Goal: Task Accomplishment & Management: Manage account settings

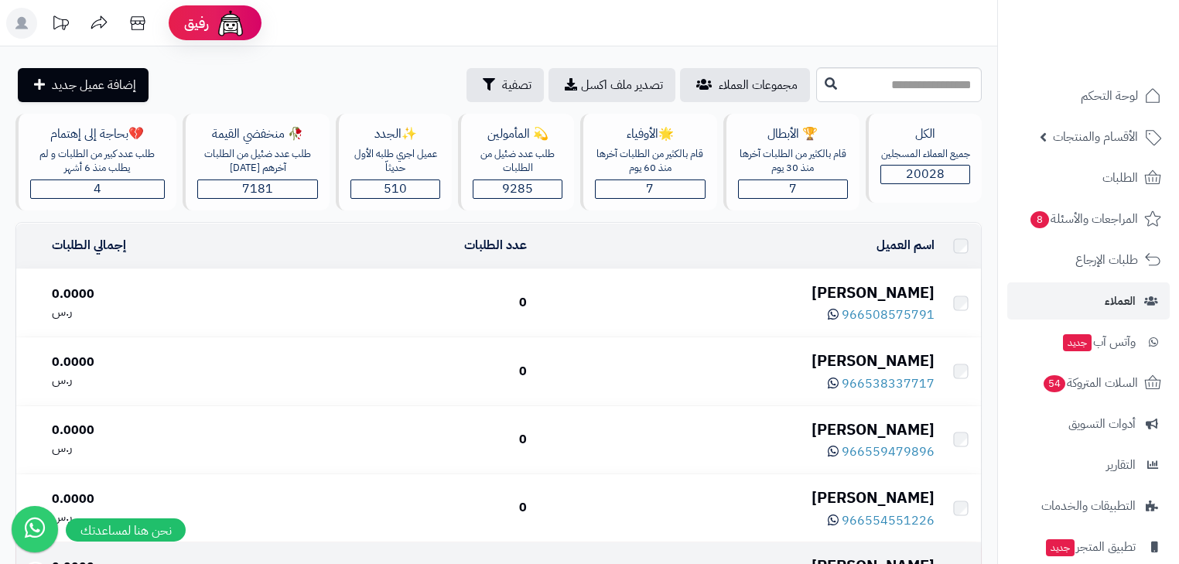
scroll to position [103, 0]
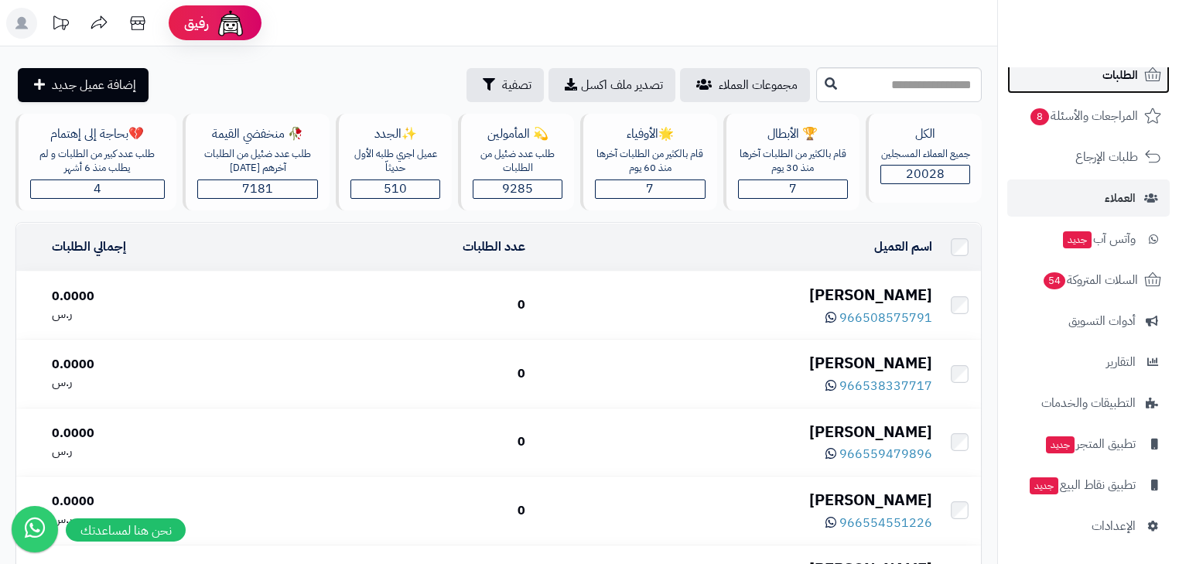
click at [1095, 75] on link "الطلبات" at bounding box center [1088, 74] width 162 height 37
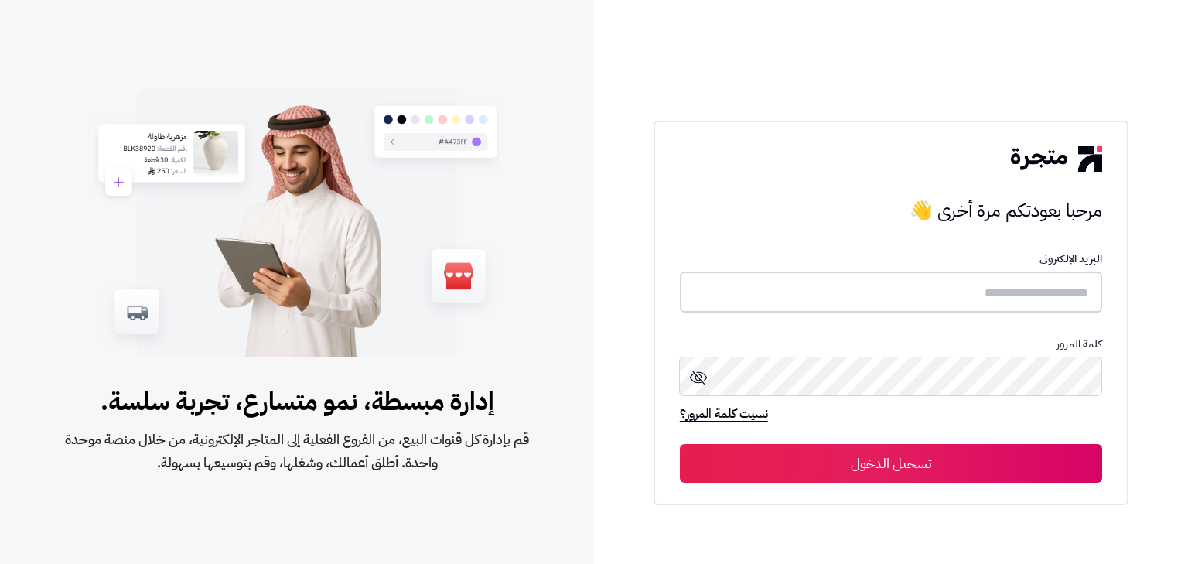
type input "******"
click at [957, 471] on button "تسجيل الدخول" at bounding box center [891, 462] width 422 height 39
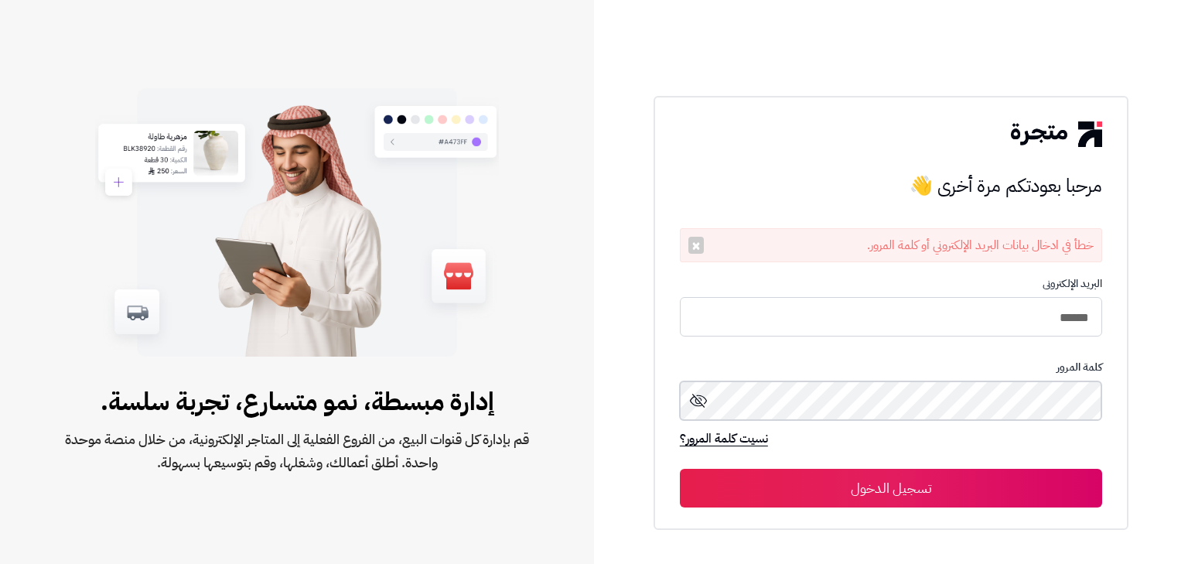
click at [680, 469] on button "تسجيل الدخول" at bounding box center [891, 488] width 422 height 39
click at [1171, 423] on div "مرحبا بعودتكم مرة أخرى 👋 مرحبا بعودتكم مرة أخرى 👋 خطأ في ادخال بيانات البريد ال…" at bounding box center [891, 282] width 594 height 564
click at [680, 469] on button "تسجيل الدخول" at bounding box center [891, 488] width 422 height 39
click at [1048, 316] on input "******" at bounding box center [891, 317] width 422 height 41
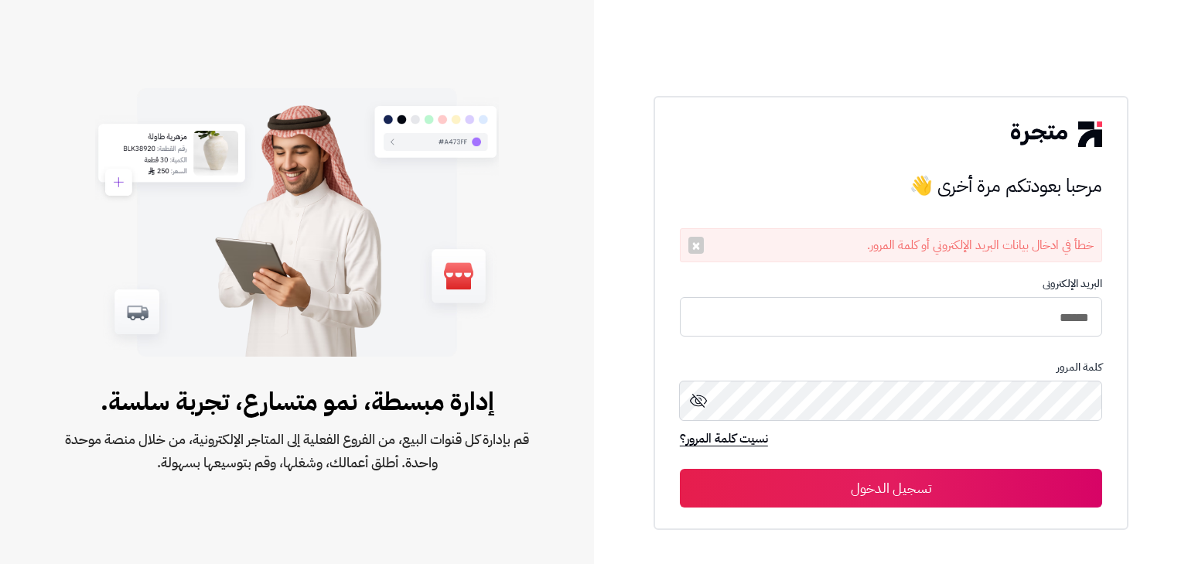
click at [703, 396] on icon at bounding box center [698, 401] width 19 height 19
click at [949, 469] on button "تسجيل الدخول" at bounding box center [891, 488] width 422 height 39
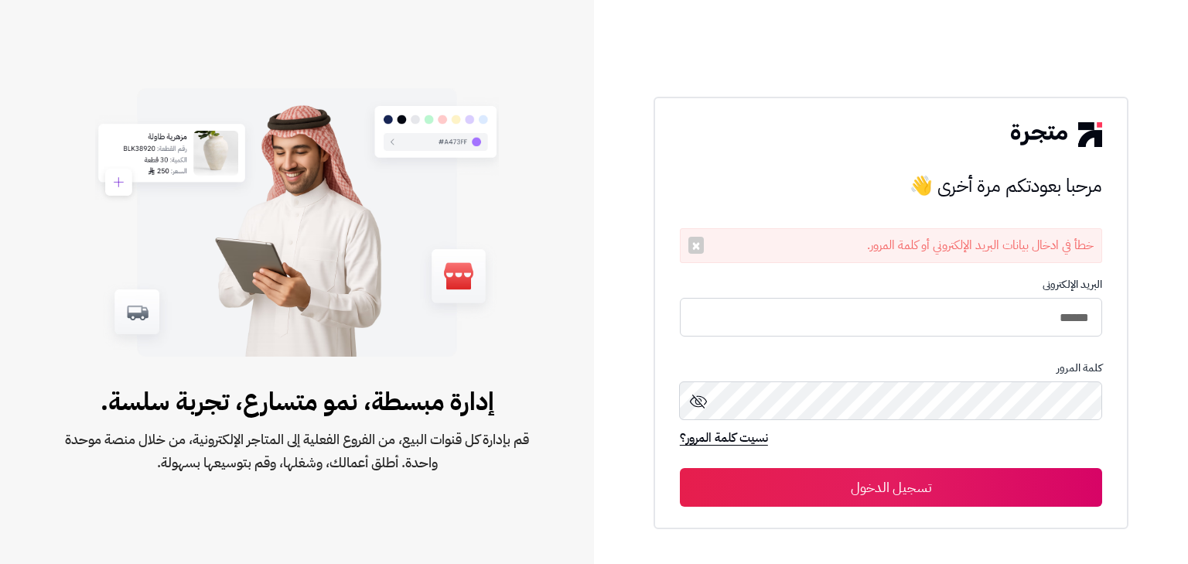
click at [949, 469] on button "تسجيل الدخول" at bounding box center [891, 487] width 422 height 39
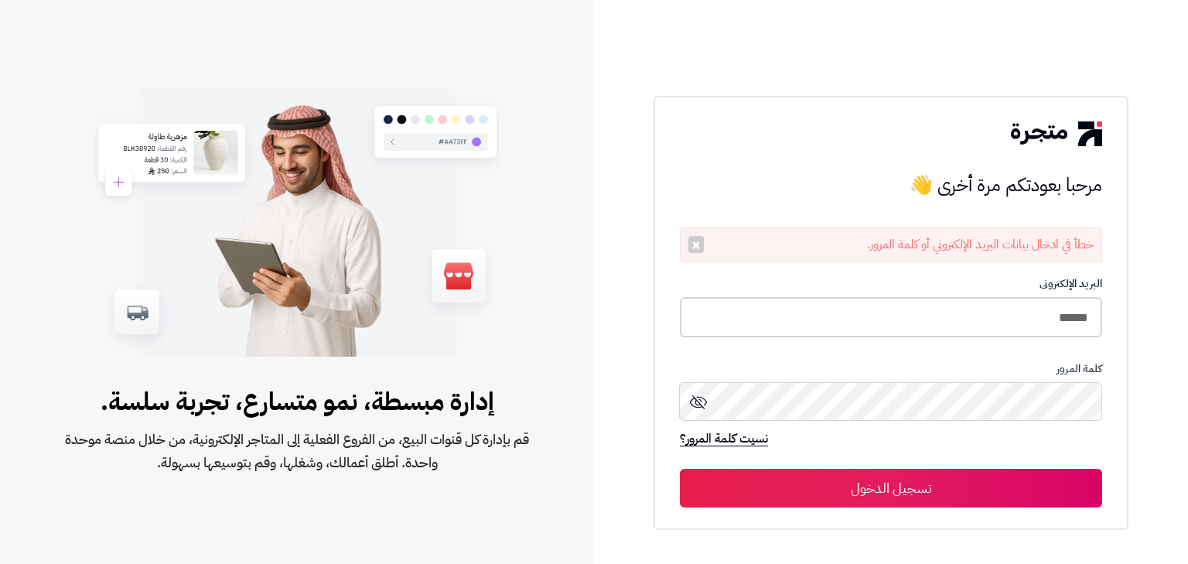
drag, startPoint x: 904, startPoint y: 315, endPoint x: 1188, endPoint y: 364, distance: 287.3
click at [1188, 364] on div "مرحبا بعودتكم مرة أخرى 👋 مرحبا بعودتكم مرة أخرى 👋 خطأ في ادخال بيانات البريد ال…" at bounding box center [891, 282] width 594 height 564
type input "*****"
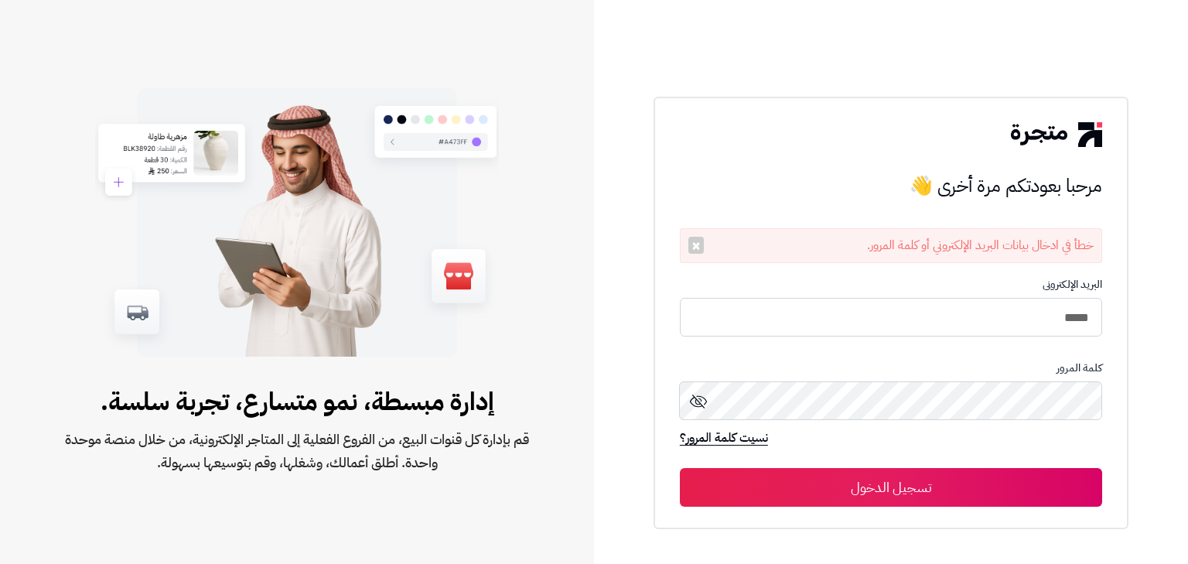
click at [959, 455] on div "نسيت كلمة المرور؟" at bounding box center [891, 445] width 422 height 30
click at [956, 477] on button "تسجيل الدخول" at bounding box center [891, 487] width 422 height 39
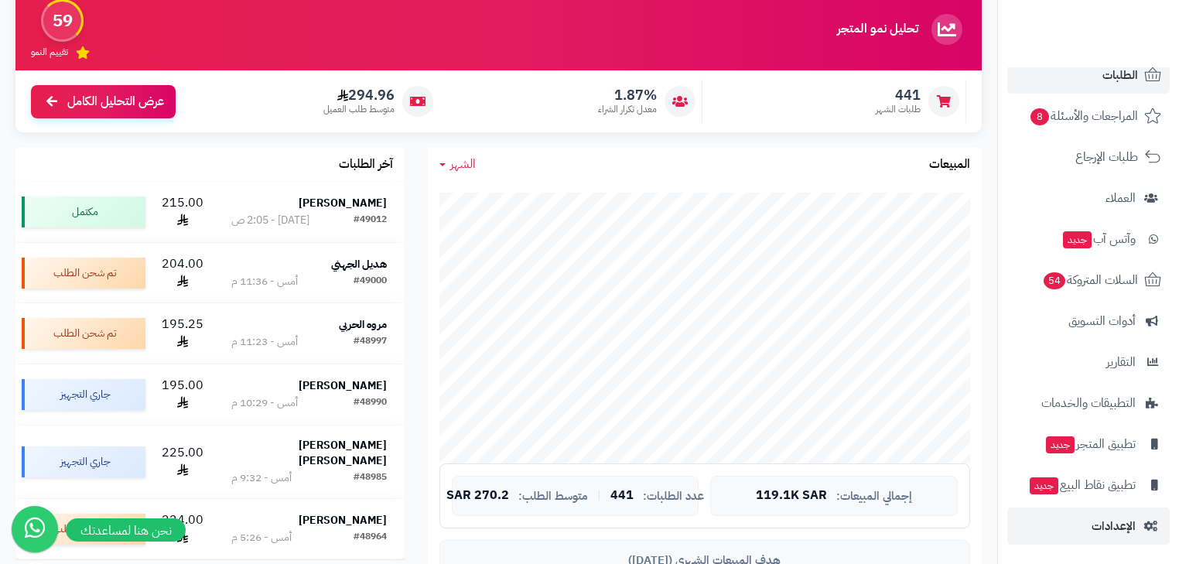
scroll to position [371, 0]
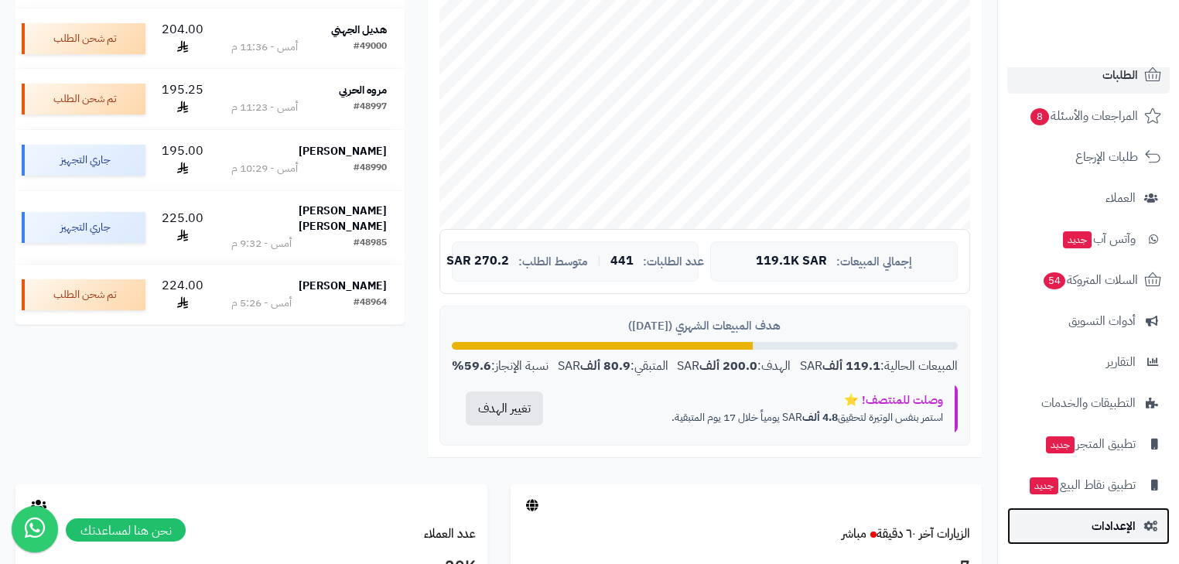
click at [1116, 525] on span "الإعدادات" at bounding box center [1114, 526] width 44 height 22
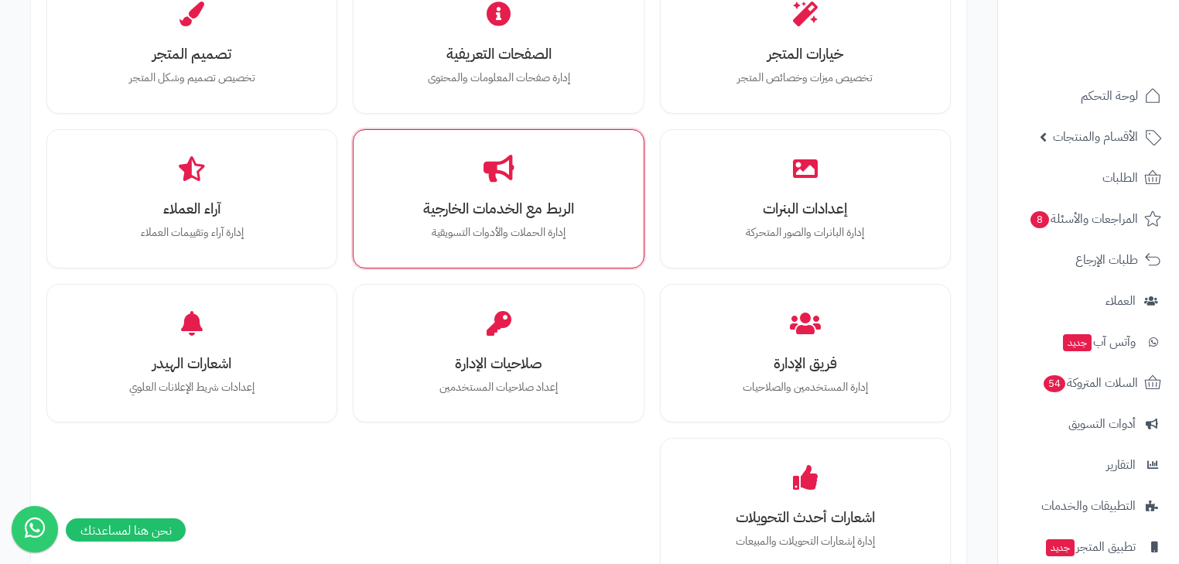
scroll to position [743, 0]
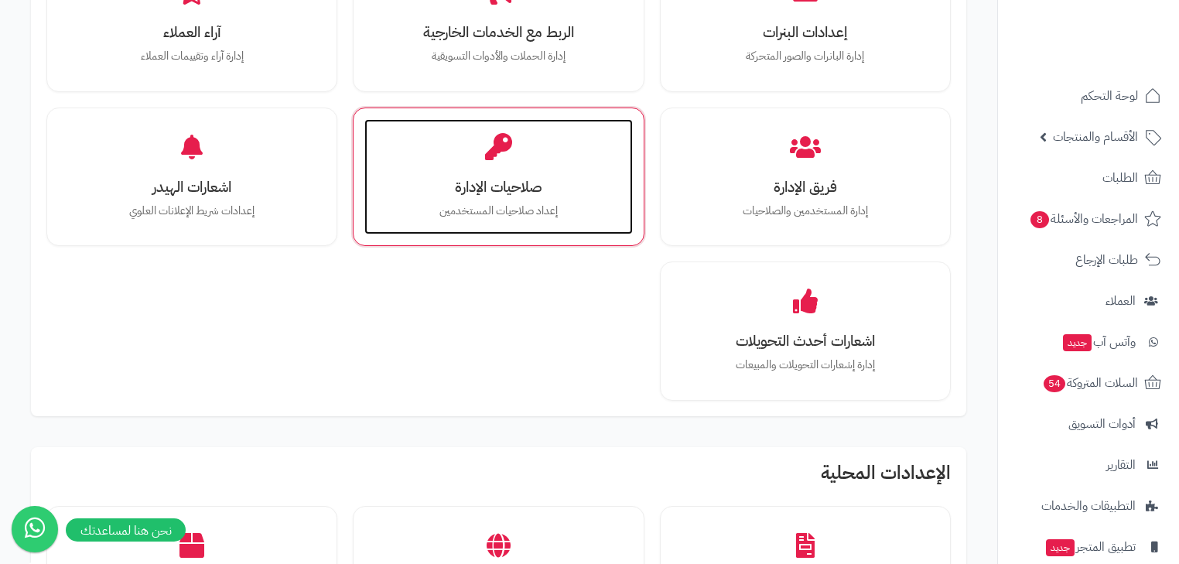
click at [617, 210] on p "إعداد صلاحيات المستخدمين" at bounding box center [498, 211] width 237 height 17
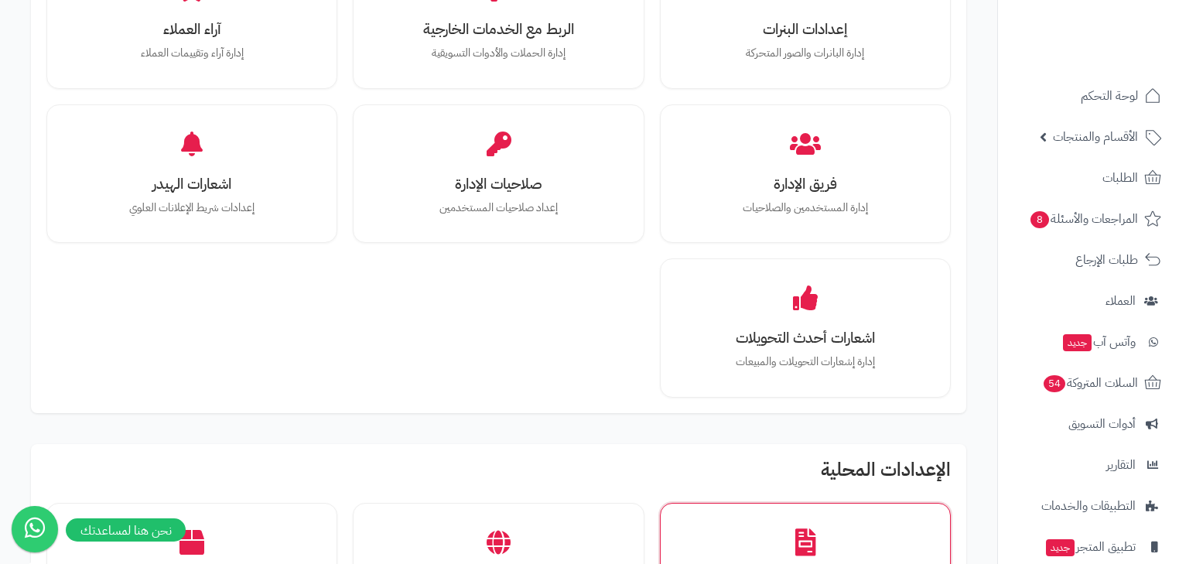
scroll to position [745, 0]
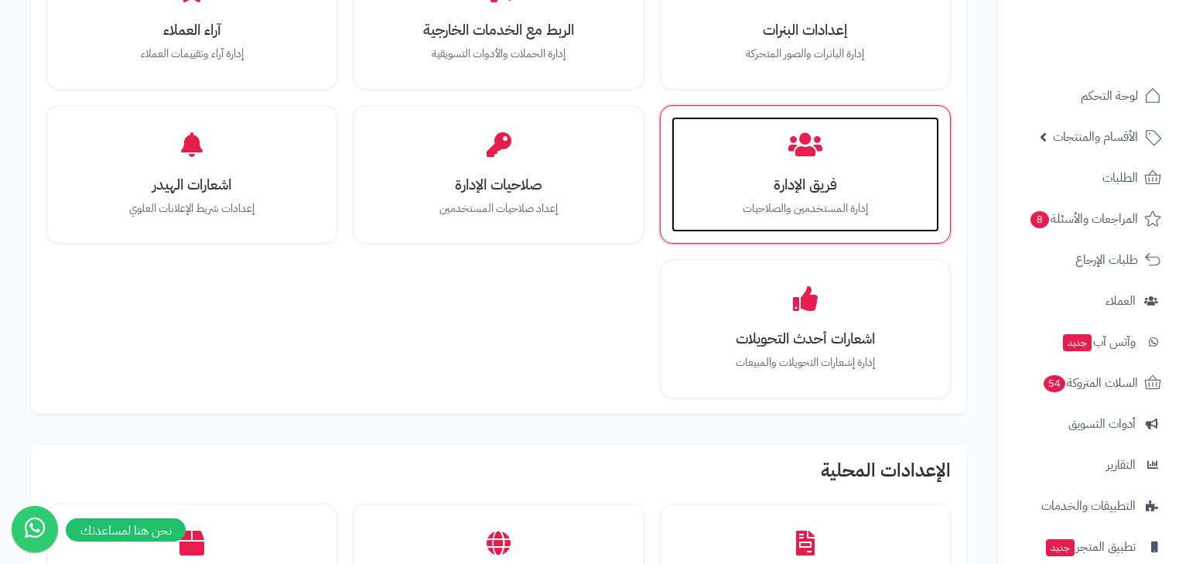
click at [786, 124] on div "فريق الإدارة إدارة المستخدمين والصلاحيات" at bounding box center [806, 175] width 268 height 116
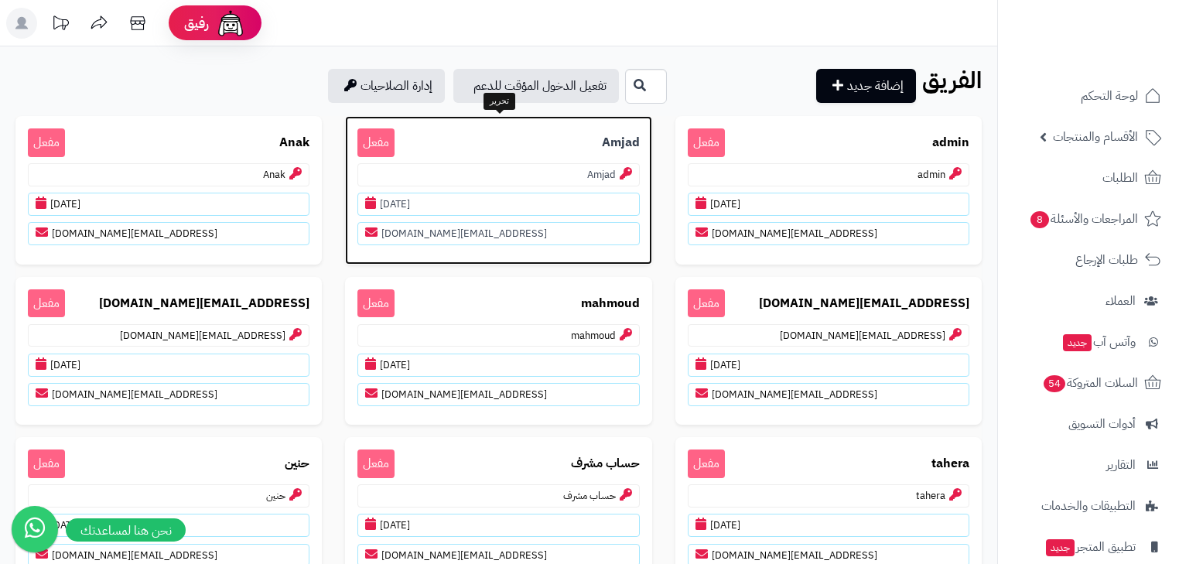
click at [571, 153] on p "[PERSON_NAME] مفعل" at bounding box center [498, 142] width 282 height 29
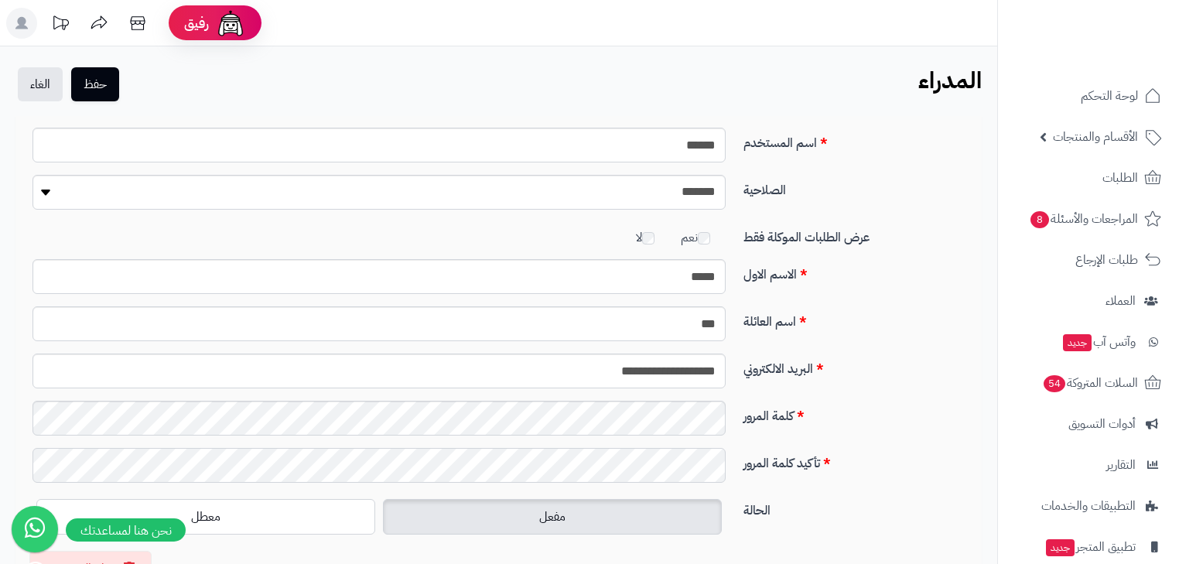
click at [71, 67] on button "حفظ" at bounding box center [95, 84] width 48 height 34
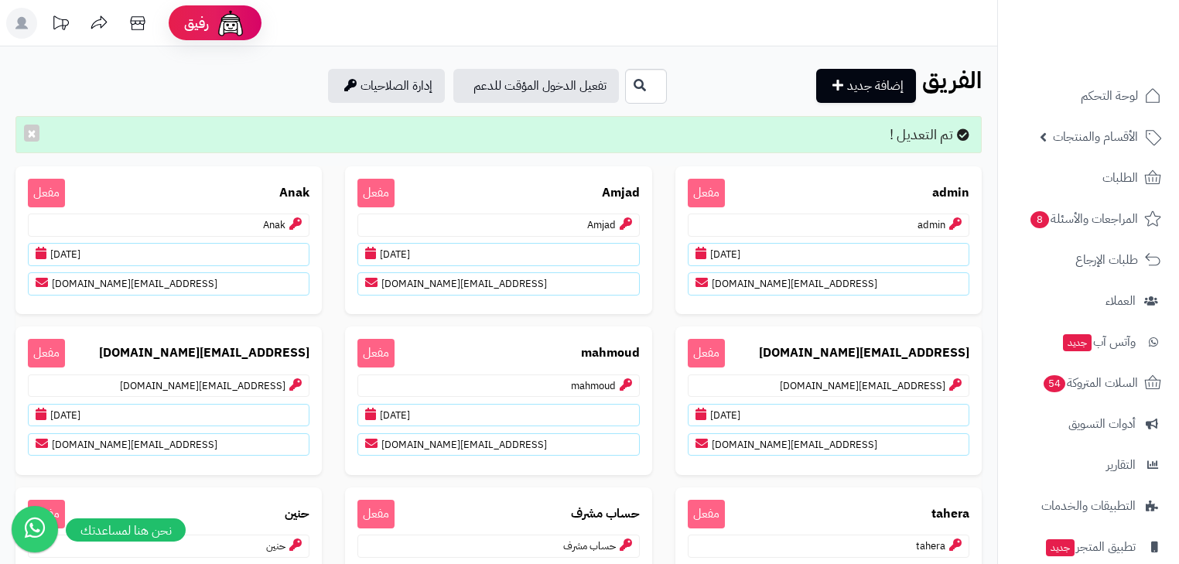
click at [16, 16] on rect at bounding box center [21, 23] width 31 height 31
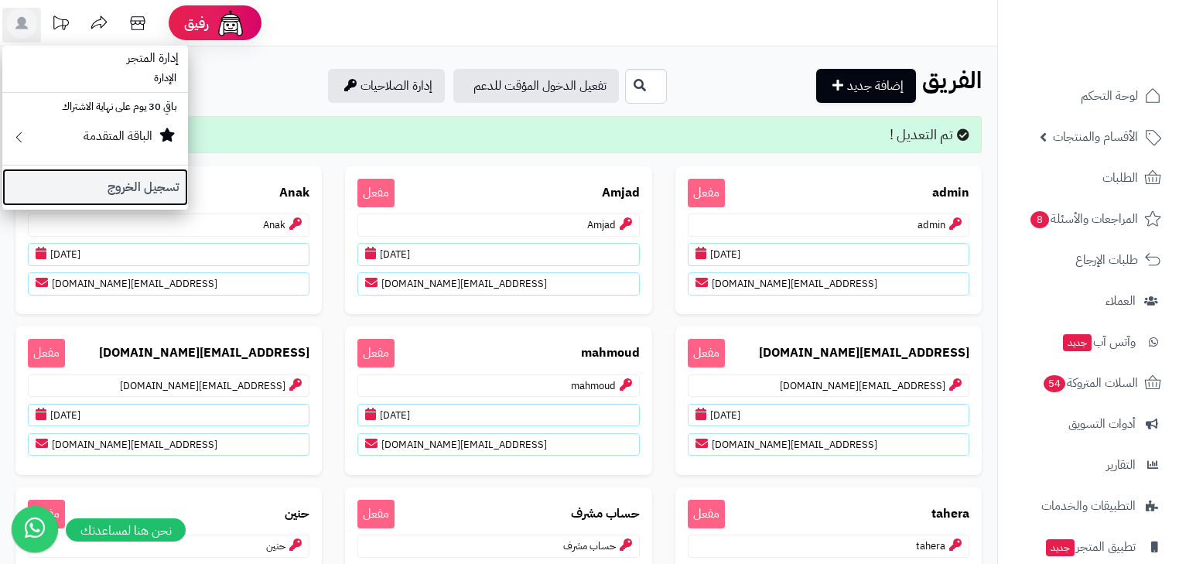
click at [76, 182] on link "تسجيل الخروج" at bounding box center [95, 187] width 186 height 37
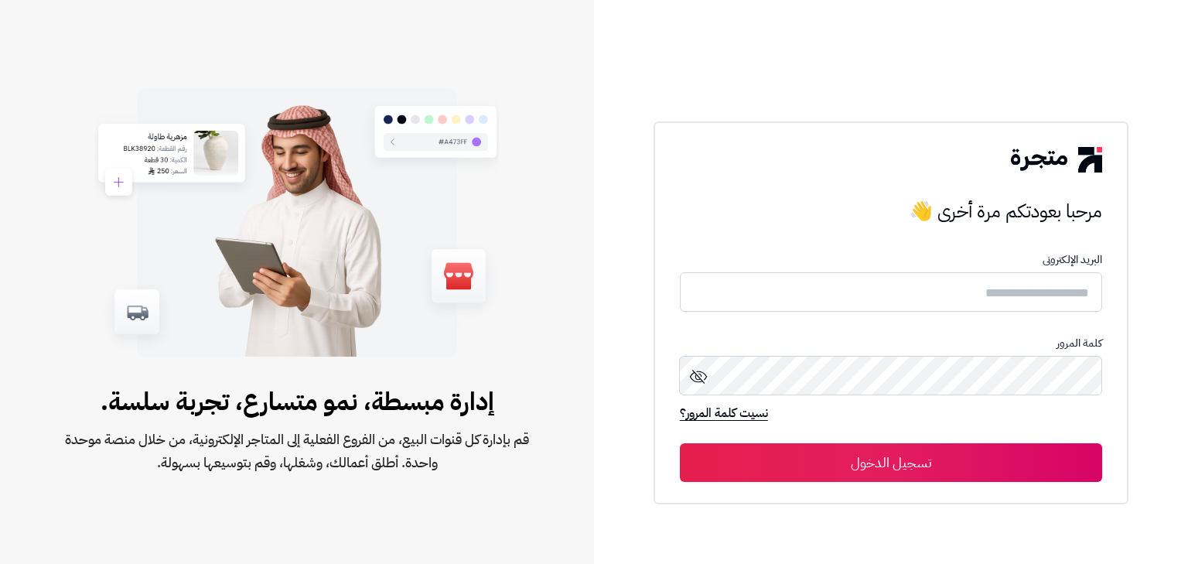
type input "*****"
click at [906, 279] on input "*****" at bounding box center [891, 292] width 422 height 41
click at [951, 452] on button "تسجيل الدخول" at bounding box center [891, 462] width 422 height 39
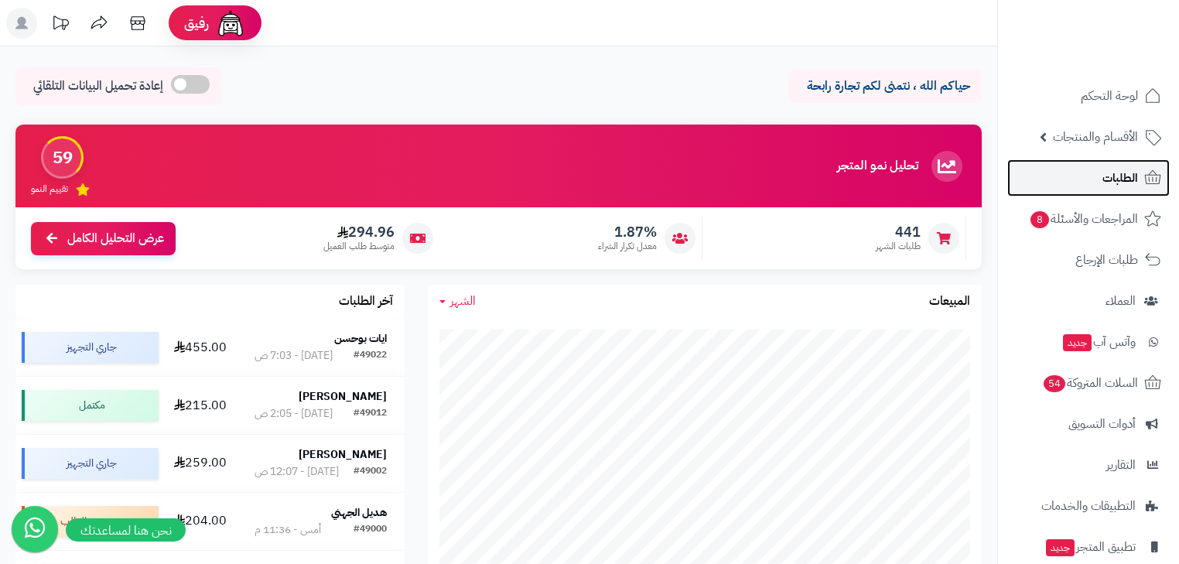
click at [1080, 192] on link "الطلبات" at bounding box center [1088, 177] width 162 height 37
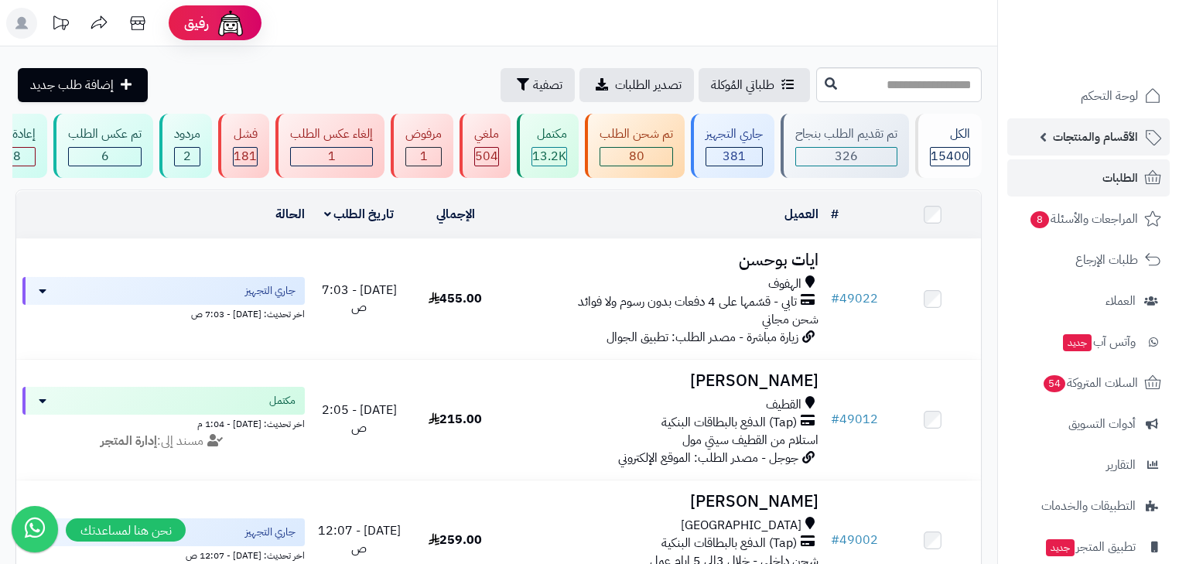
click at [1103, 127] on span "الأقسام والمنتجات" at bounding box center [1095, 137] width 85 height 22
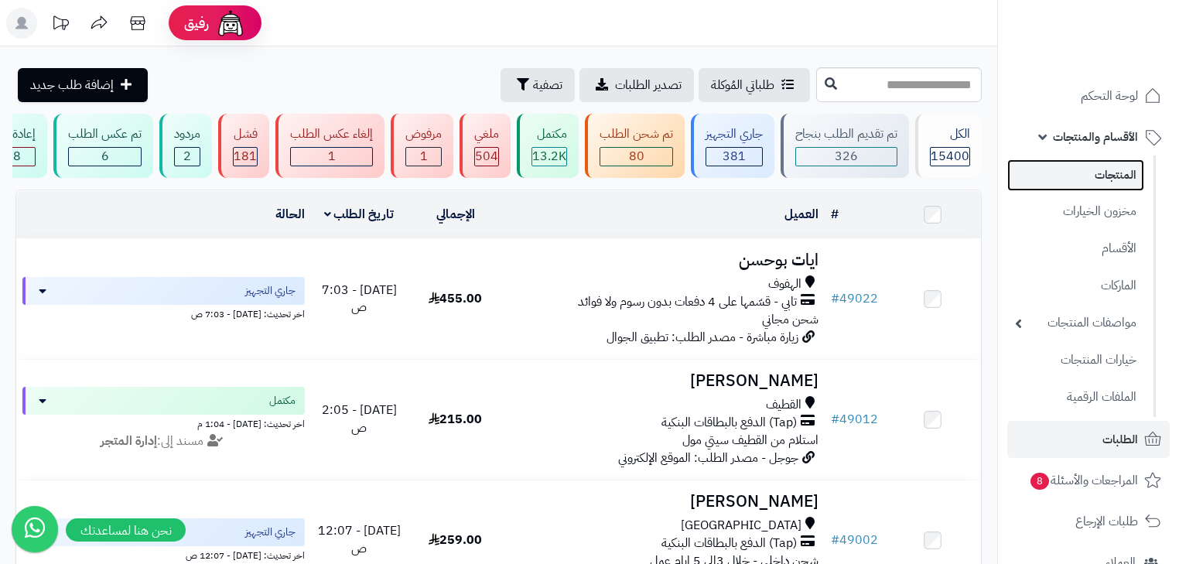
click at [1099, 175] on link "المنتجات" at bounding box center [1075, 175] width 137 height 32
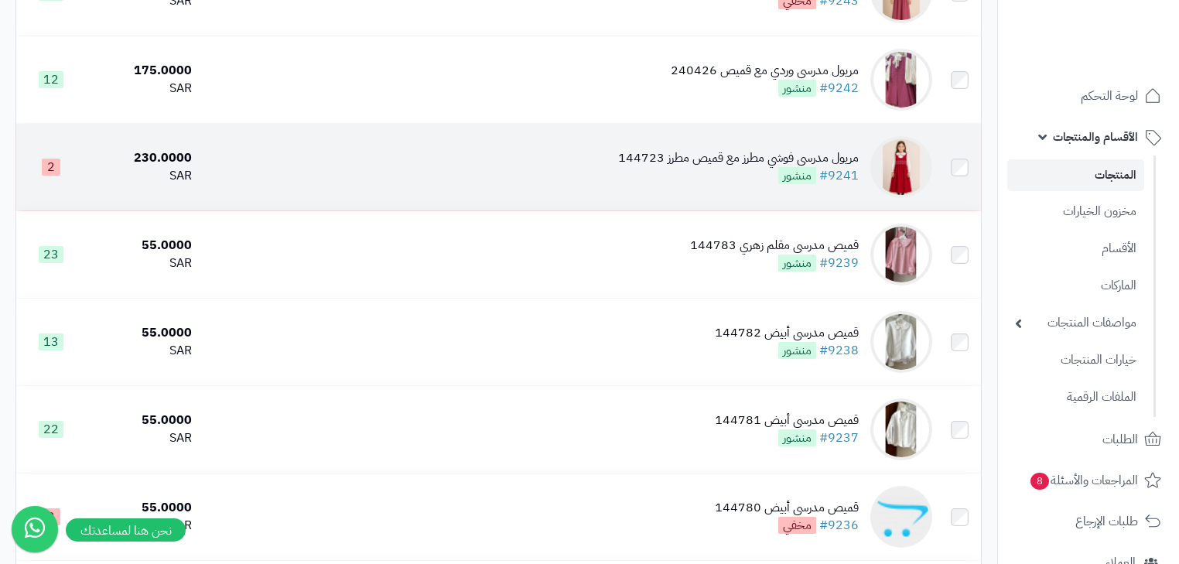
scroll to position [248, 0]
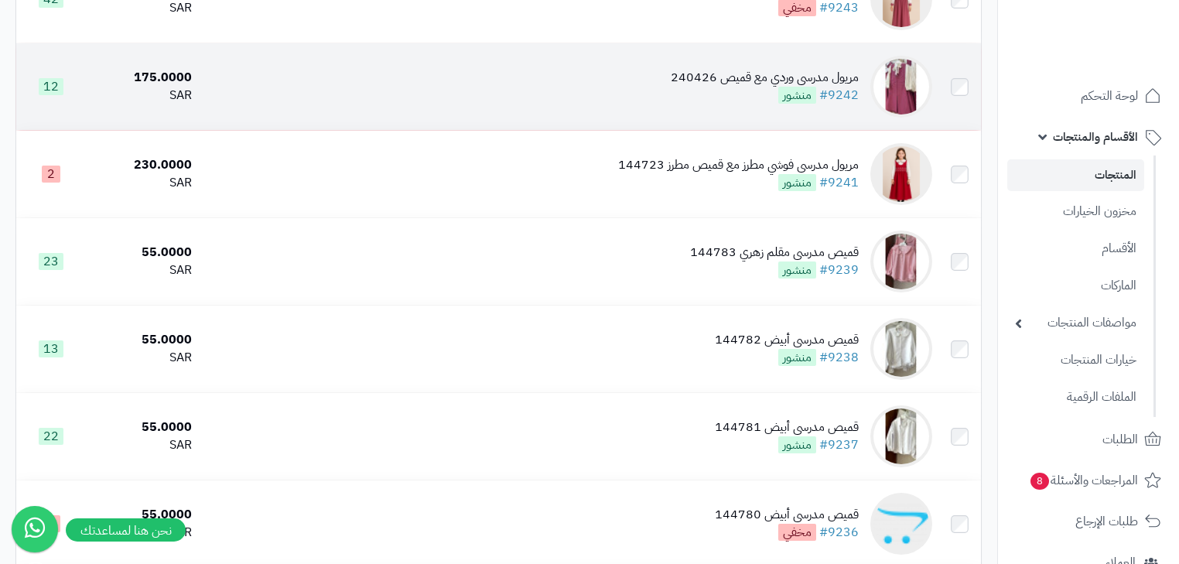
click at [737, 121] on td "مريول مدرسي وردي مع قميص 240426 #9242 منشور" at bounding box center [568, 86] width 740 height 87
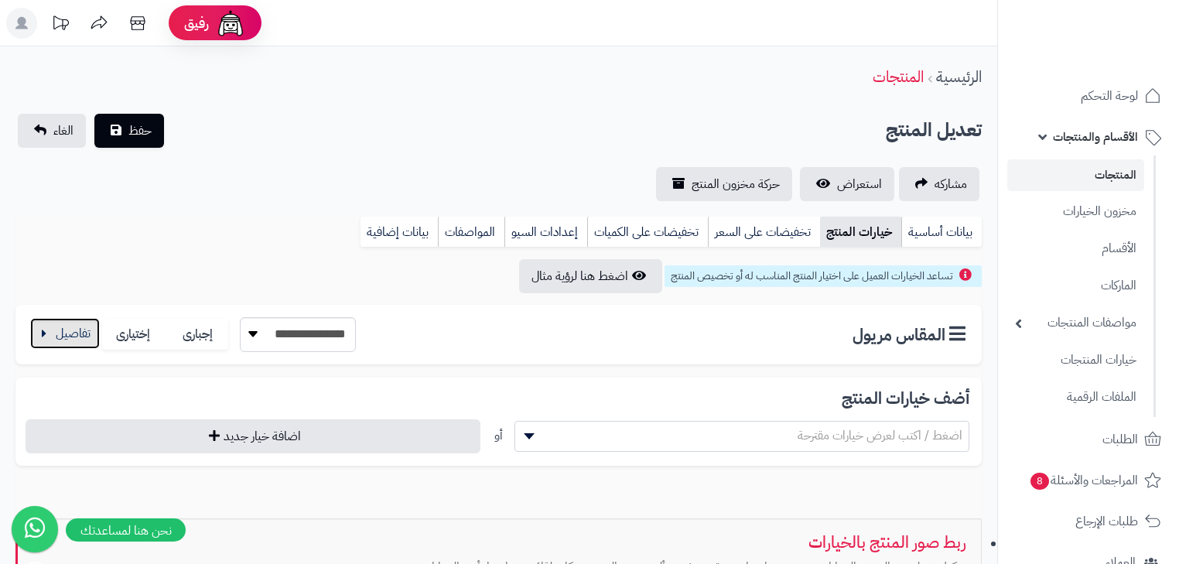
click at [78, 333] on button "button" at bounding box center [65, 333] width 70 height 31
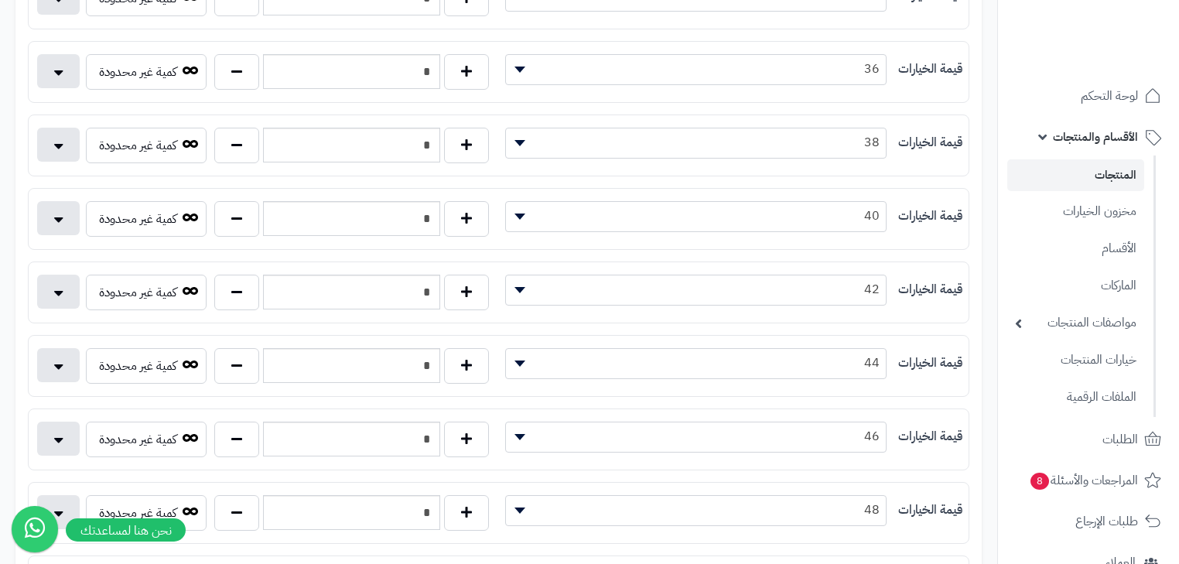
scroll to position [433, 0]
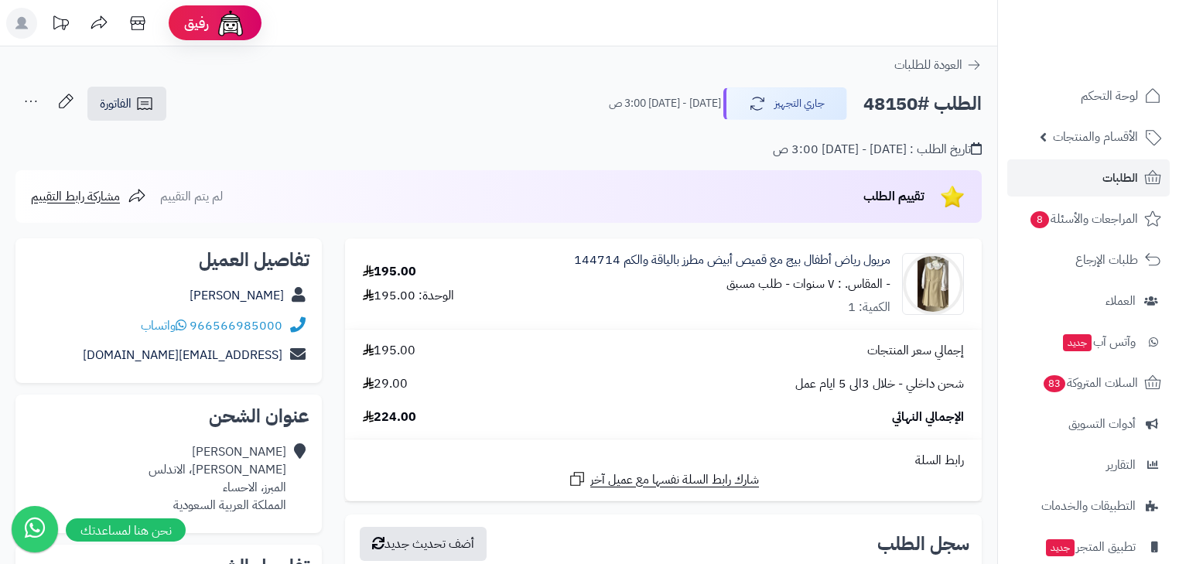
click at [29, 36] on rect at bounding box center [21, 23] width 31 height 31
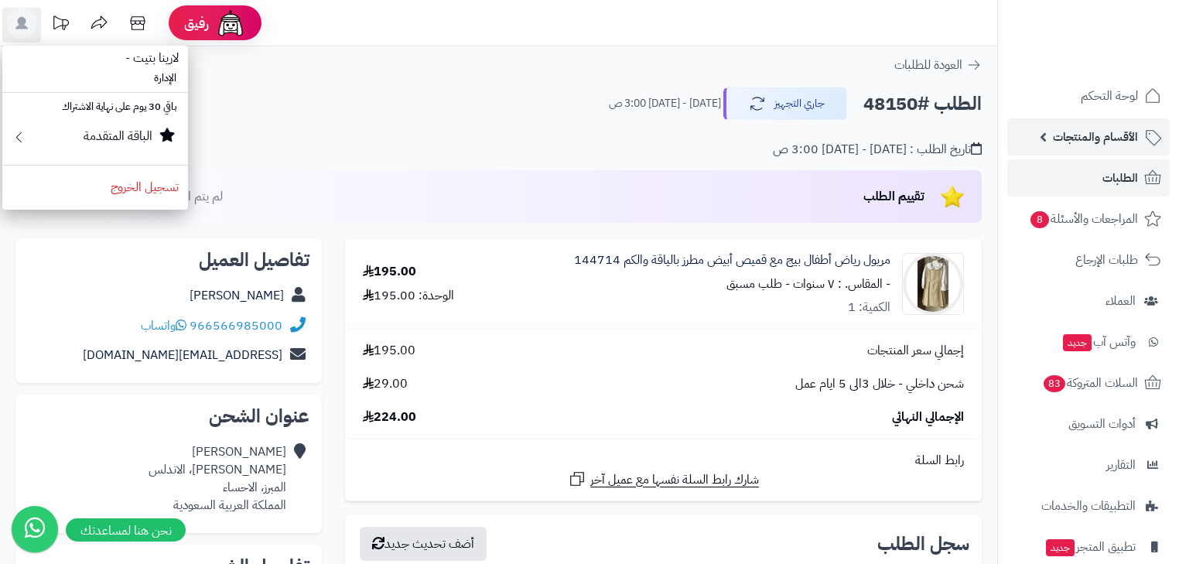
click at [1130, 127] on span "الأقسام والمنتجات" at bounding box center [1095, 137] width 85 height 22
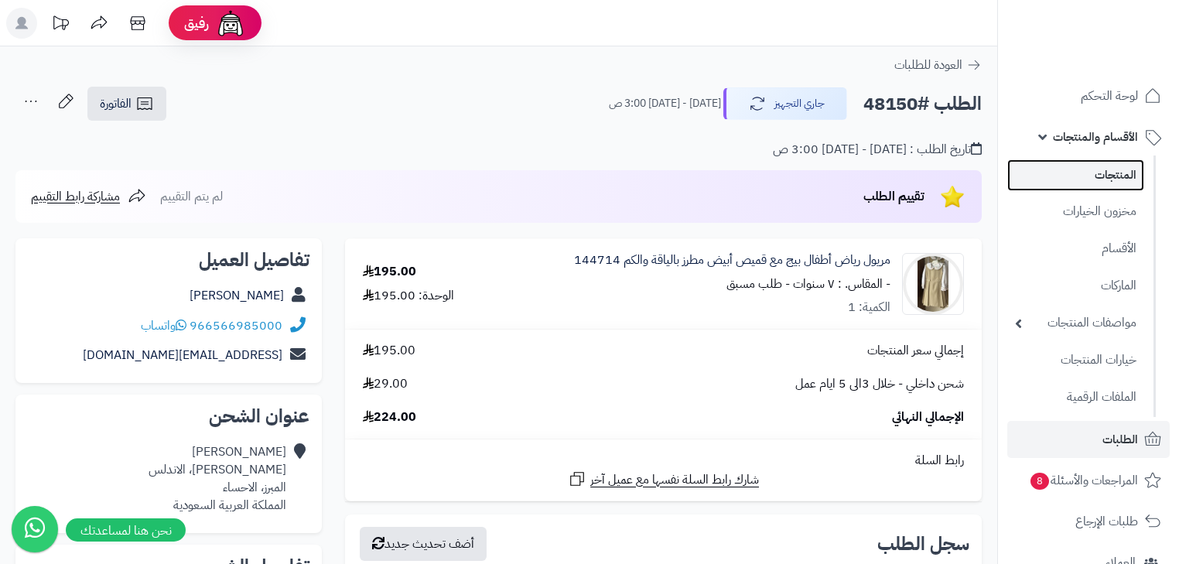
click at [1110, 167] on link "المنتجات" at bounding box center [1075, 175] width 137 height 32
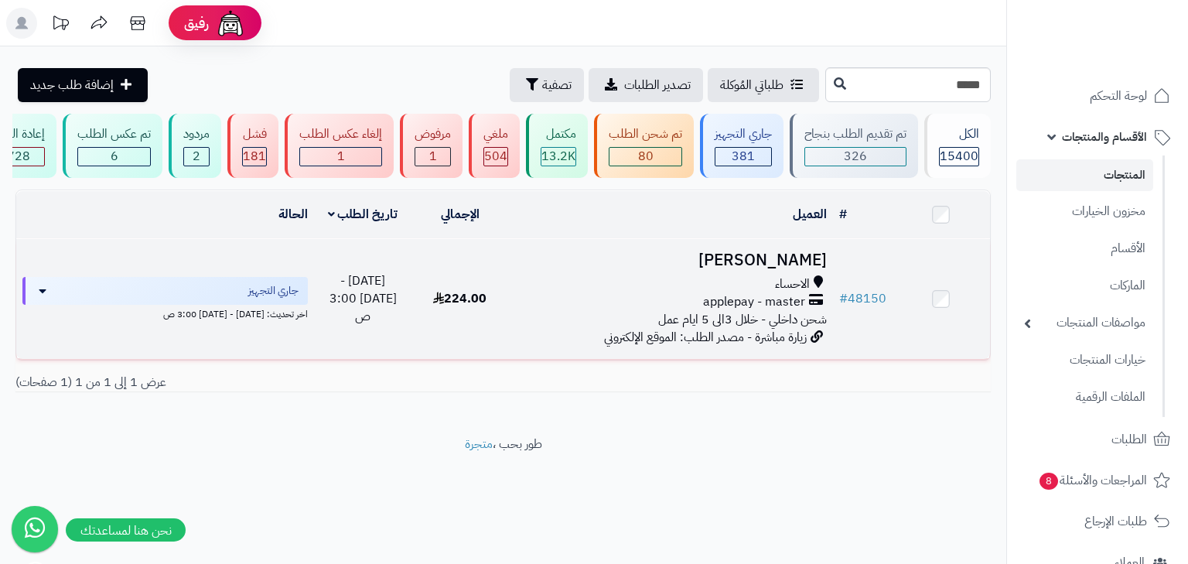
click at [805, 269] on h3 "abdullah alamer" at bounding box center [671, 260] width 312 height 18
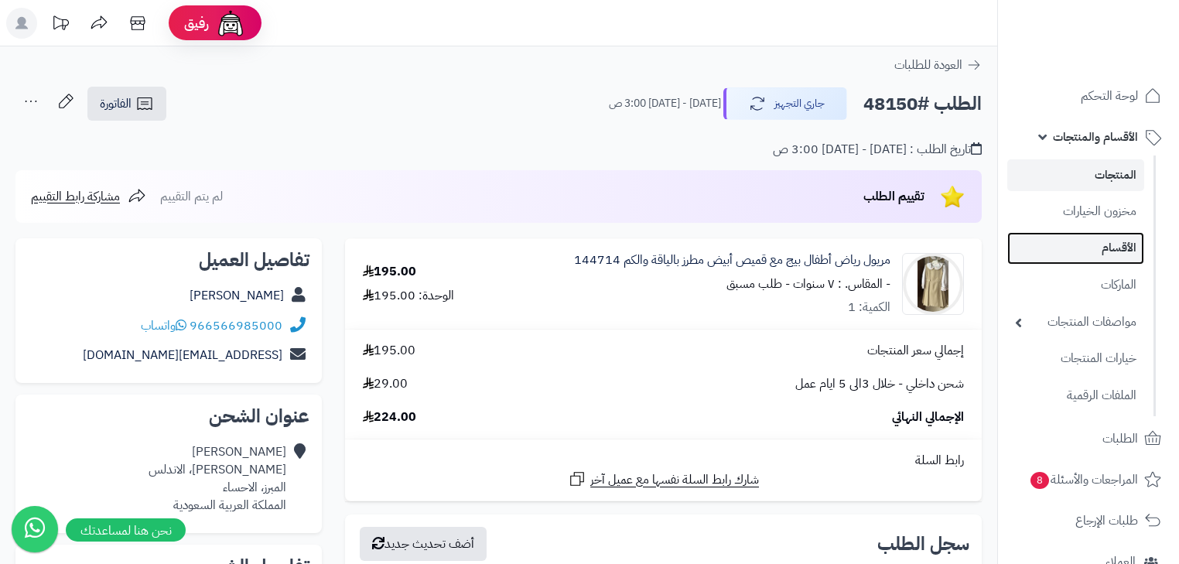
click at [1120, 251] on link "الأقسام" at bounding box center [1075, 248] width 137 height 32
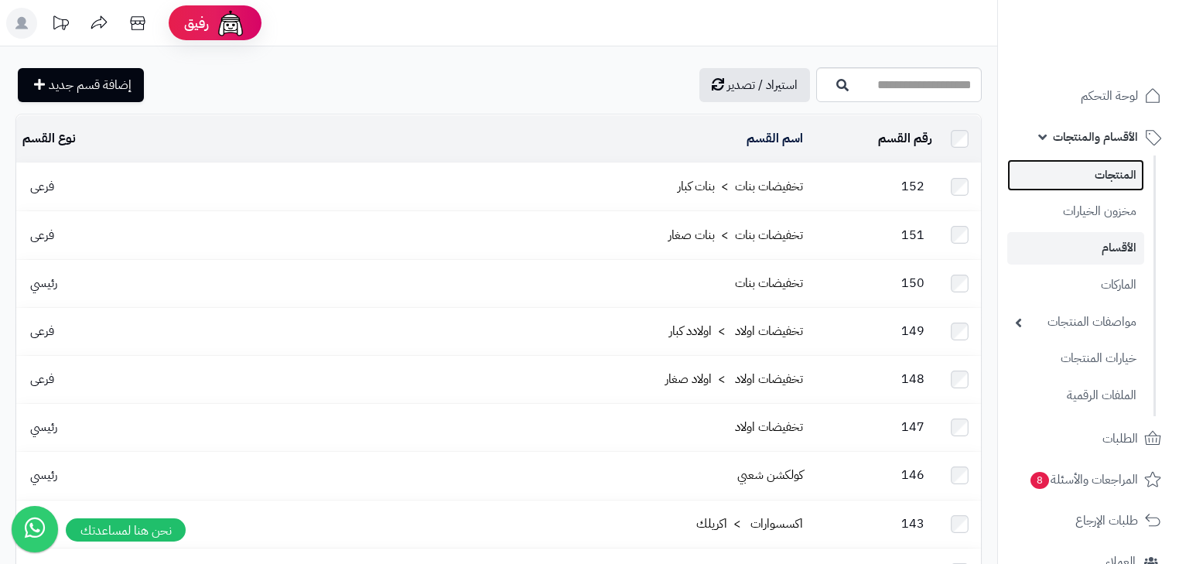
click at [1123, 177] on link "المنتجات" at bounding box center [1075, 175] width 137 height 32
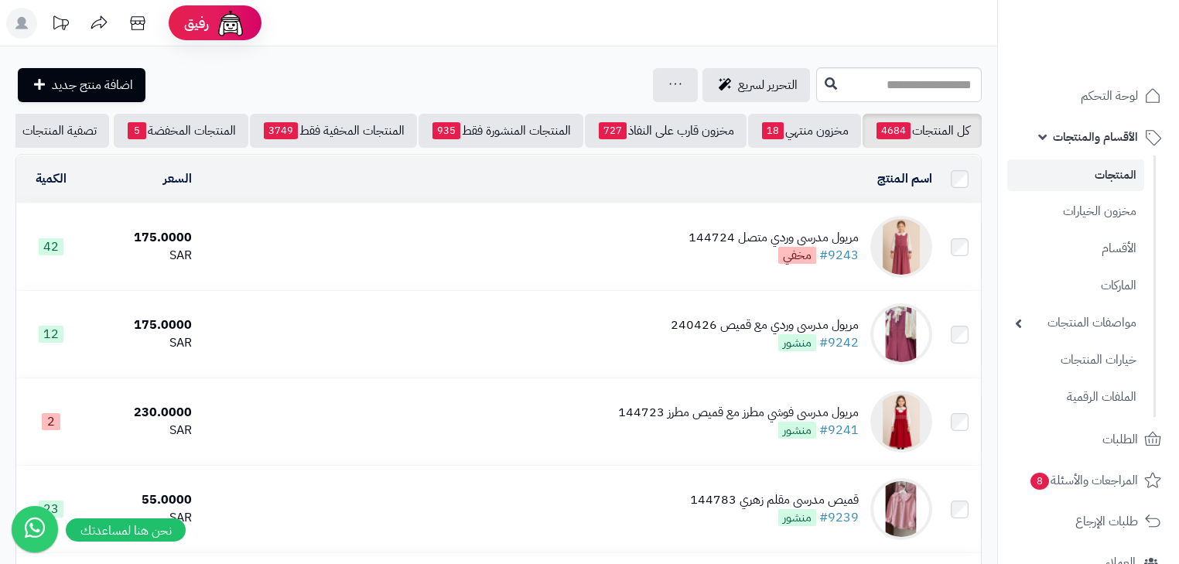
click at [898, 259] on img at bounding box center [901, 247] width 62 height 62
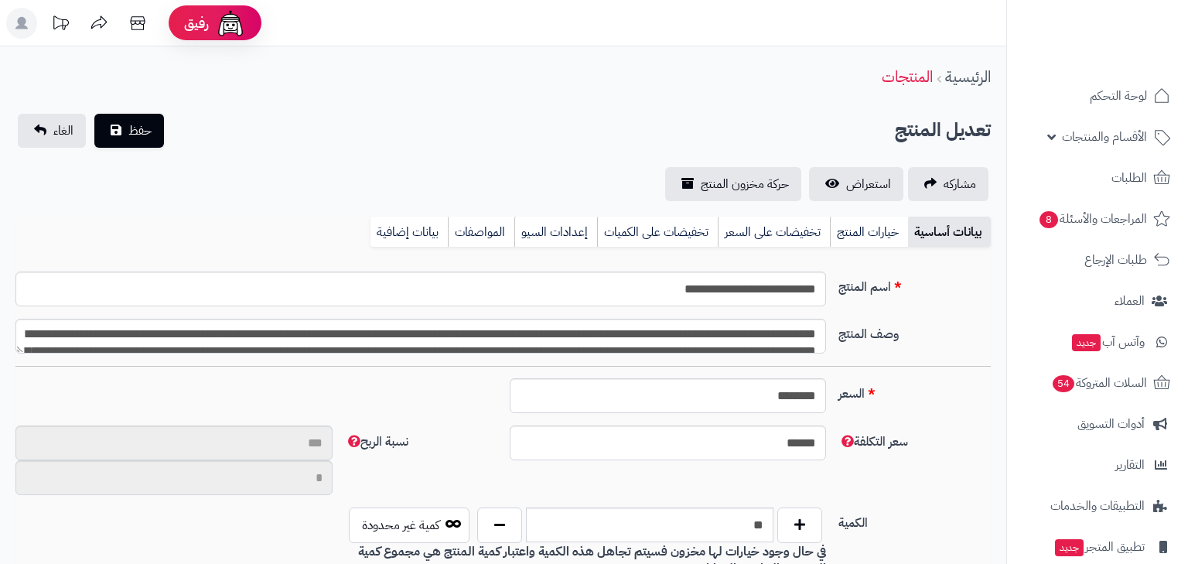
type input "**"
type input "**********"
type input "******"
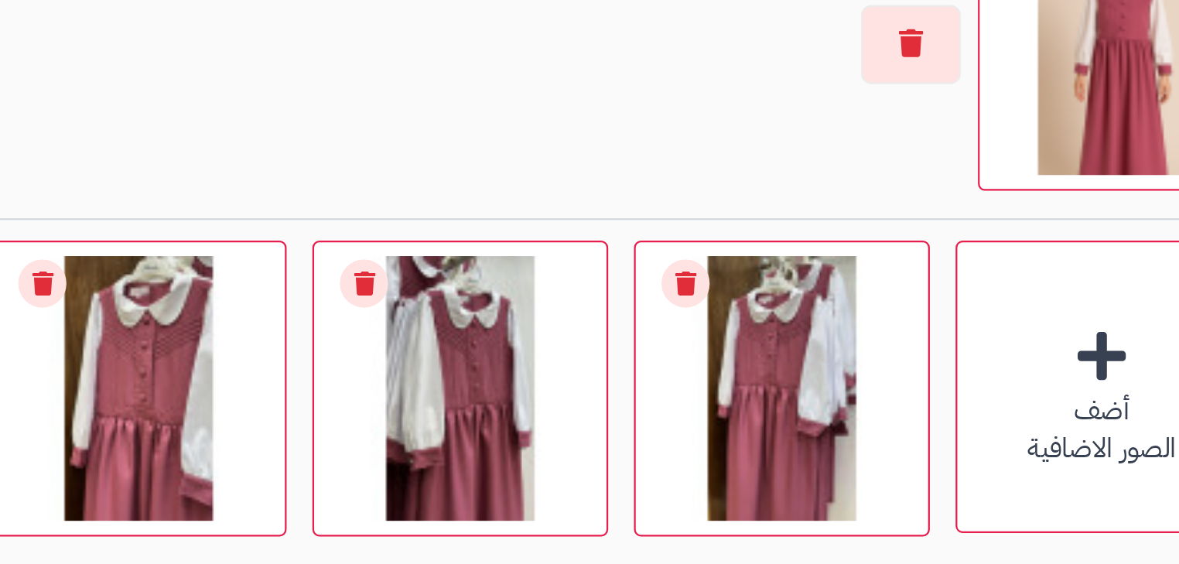
scroll to position [867, 0]
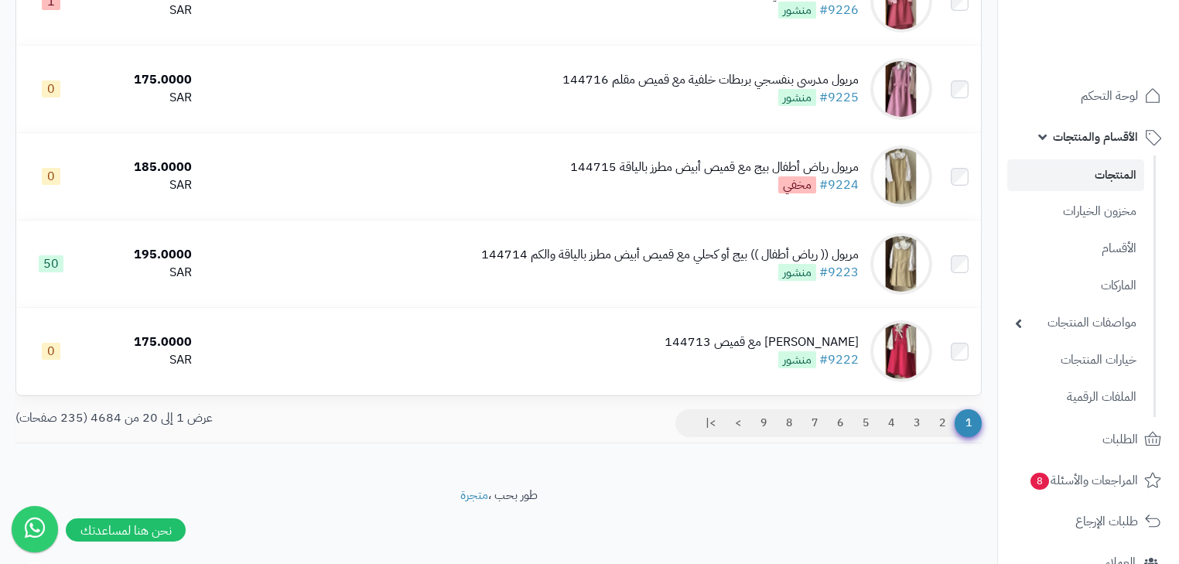
scroll to position [1573, 0]
click at [949, 418] on link "2" at bounding box center [942, 423] width 26 height 28
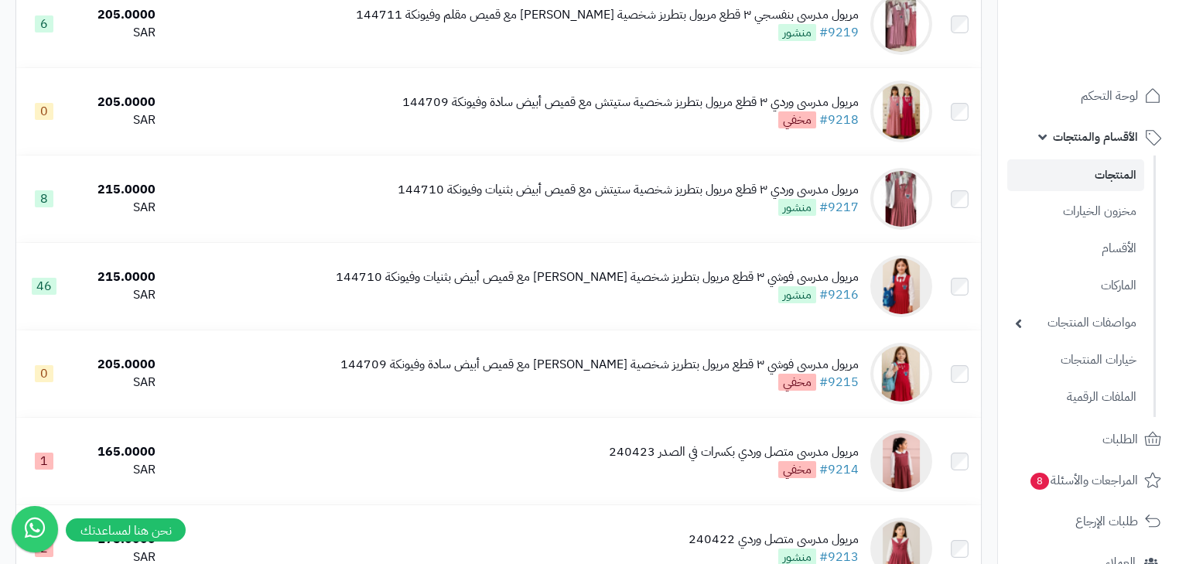
scroll to position [397, 0]
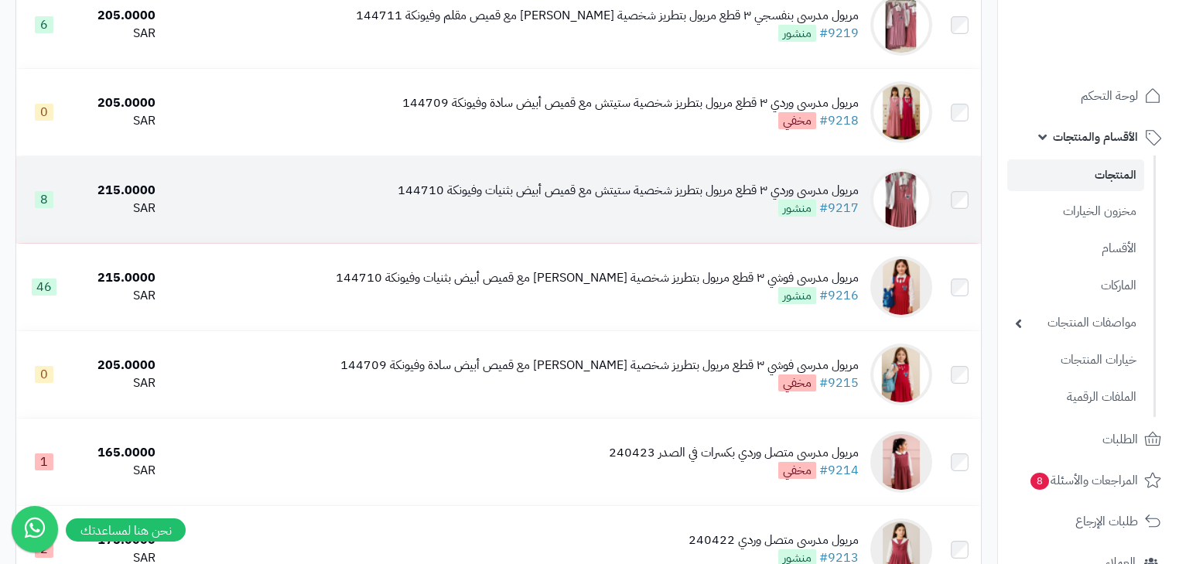
click at [770, 227] on td "مريول مدرسي وردي ٣ قطع مريول بتطريز شخصية ستيتش مع قميص أبيض بثنيات وفيونكة 144…" at bounding box center [550, 199] width 777 height 87
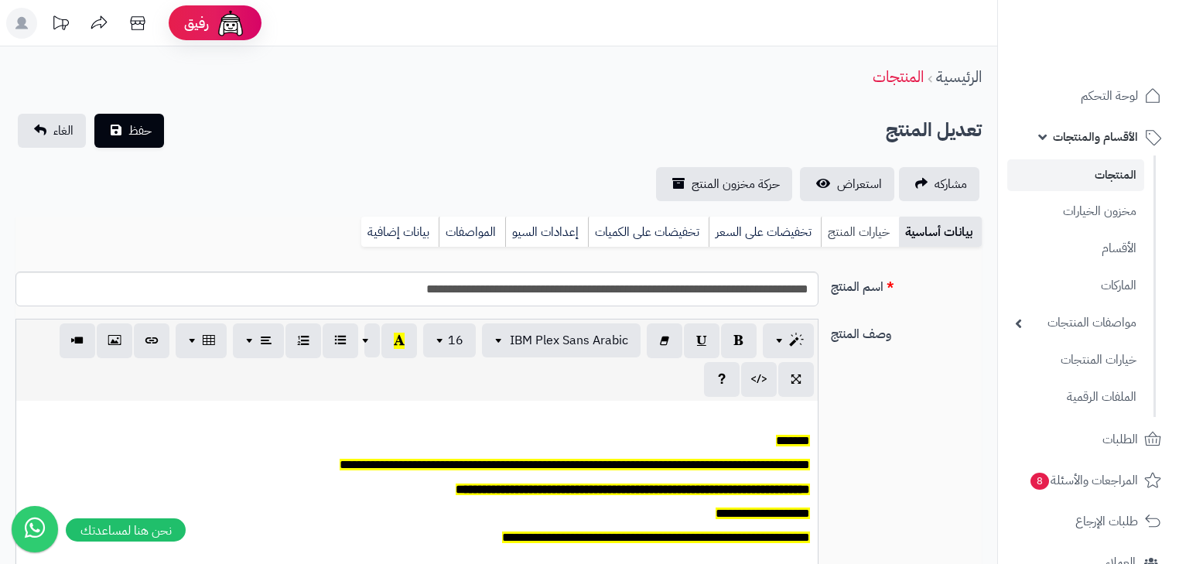
scroll to position [0, 9]
click at [846, 238] on link "خيارات المنتج" at bounding box center [860, 232] width 78 height 31
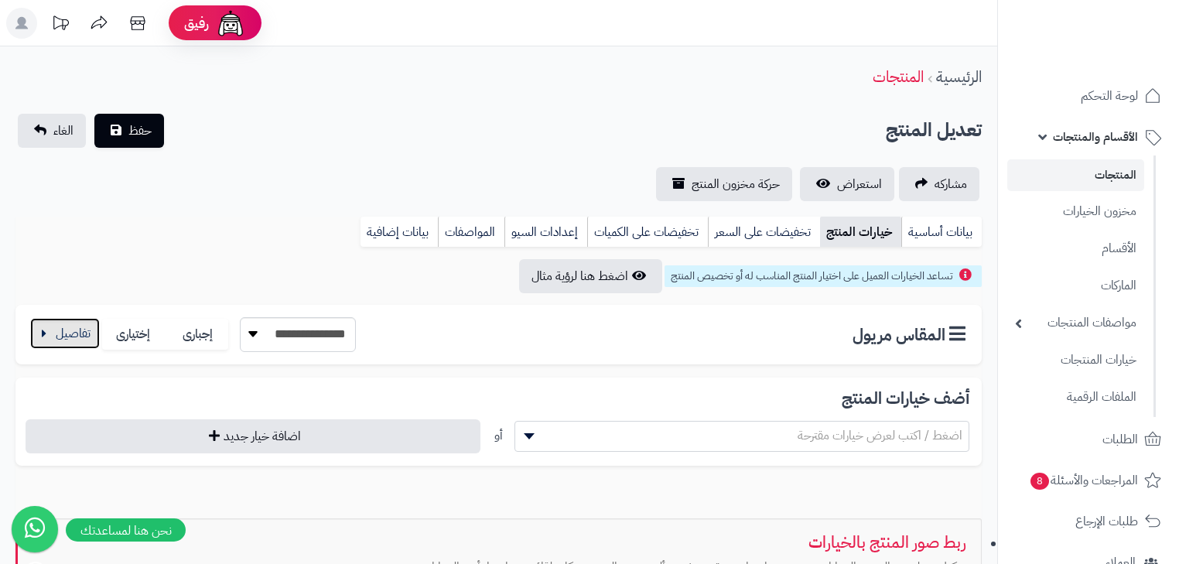
click at [67, 324] on button "button" at bounding box center [65, 333] width 70 height 31
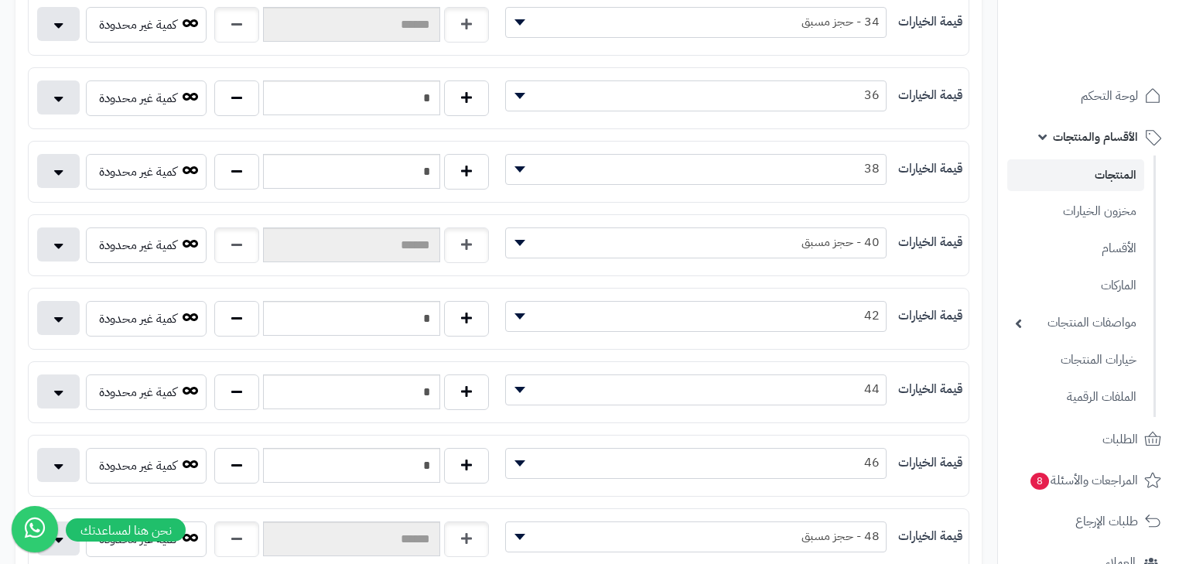
scroll to position [371, 0]
click at [1140, 183] on link "المنتجات" at bounding box center [1075, 175] width 137 height 32
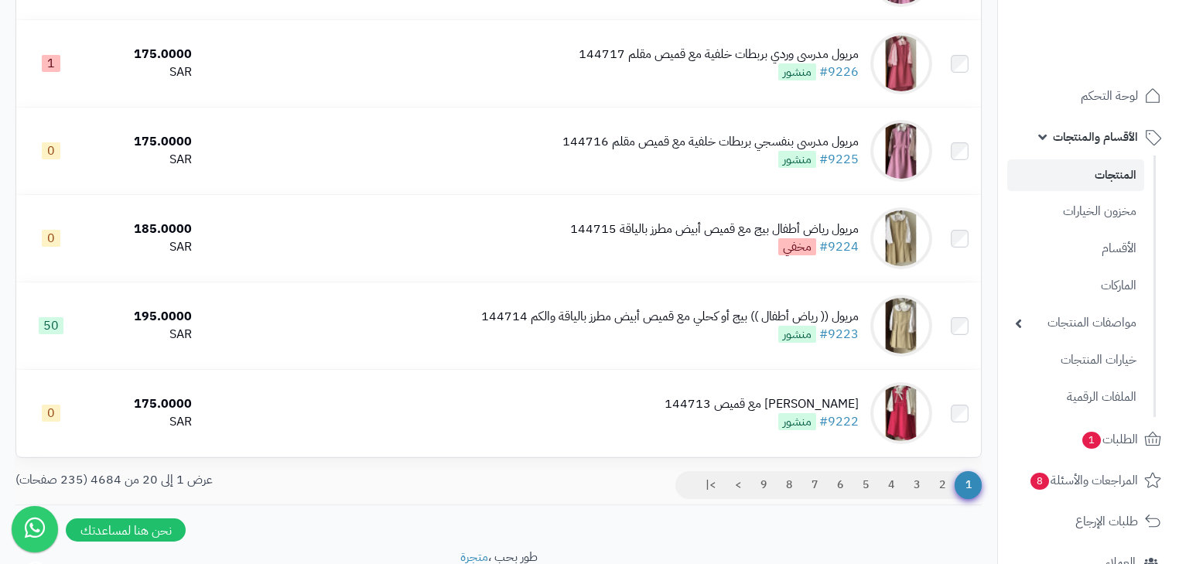
scroll to position [1573, 0]
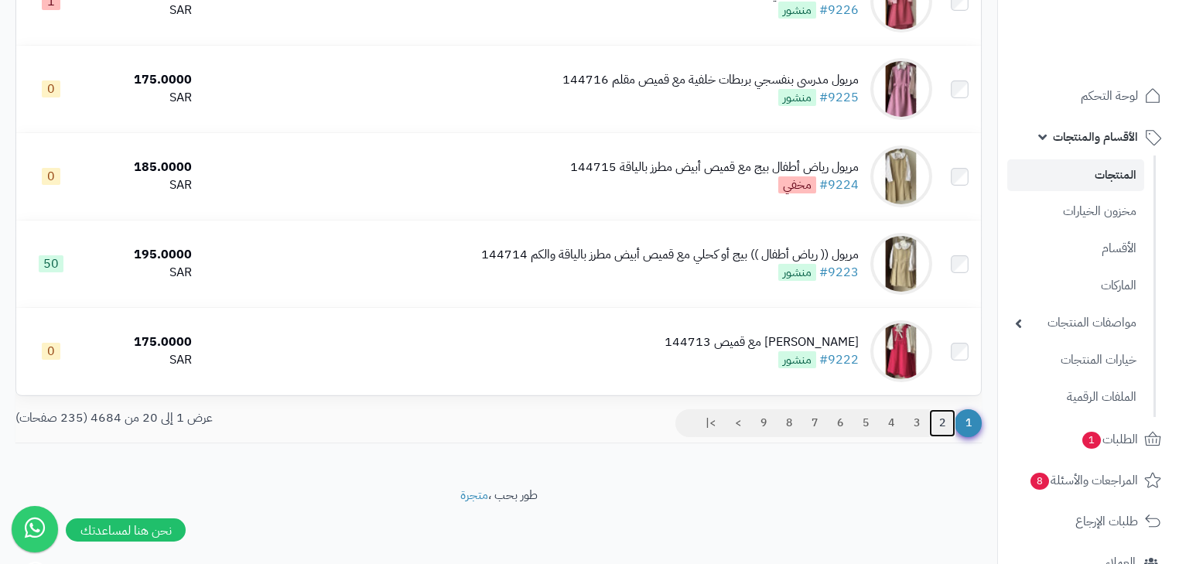
click at [945, 427] on link "2" at bounding box center [942, 423] width 26 height 28
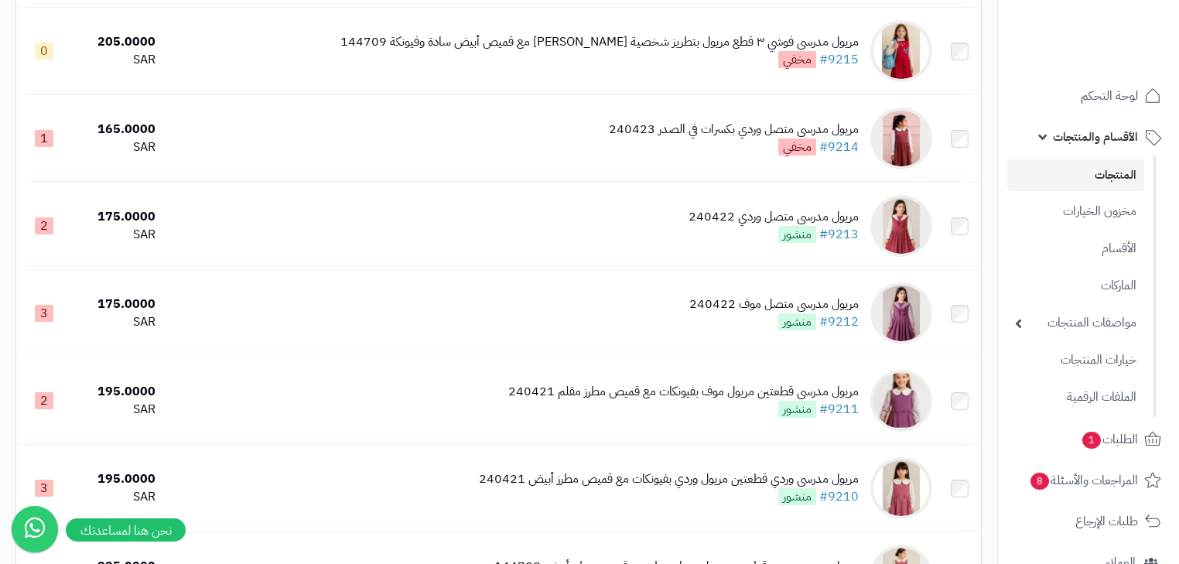
scroll to position [743, 0]
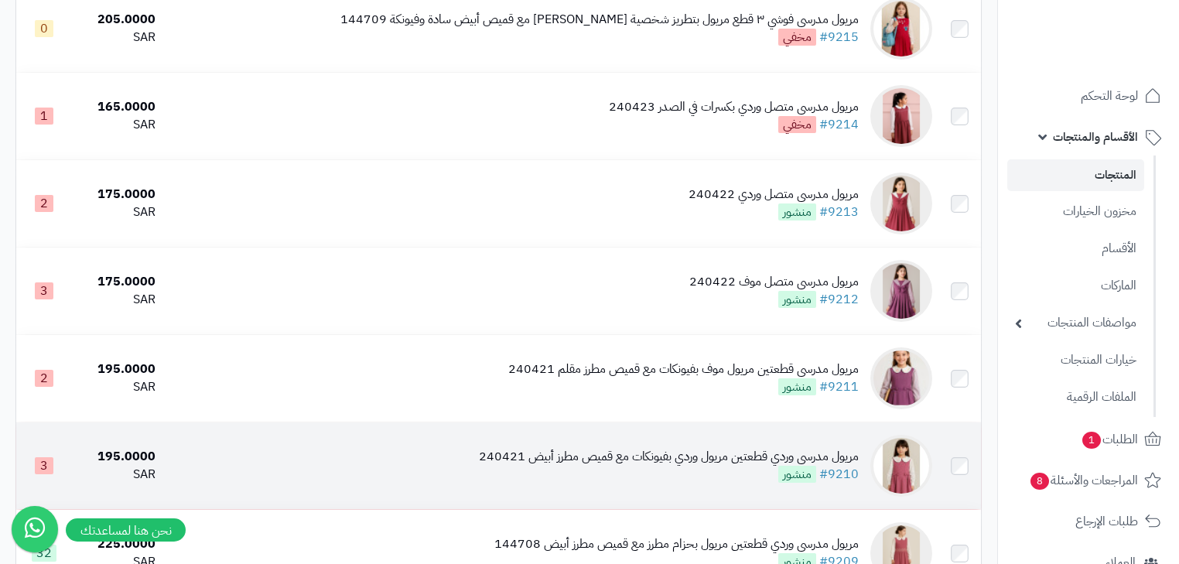
click at [710, 480] on div "مريول مدرسي وردي قطعتين مريول وردي بفيونكات مع قميص مطرز أبيض 240421 #9210 منشور" at bounding box center [669, 466] width 380 height 36
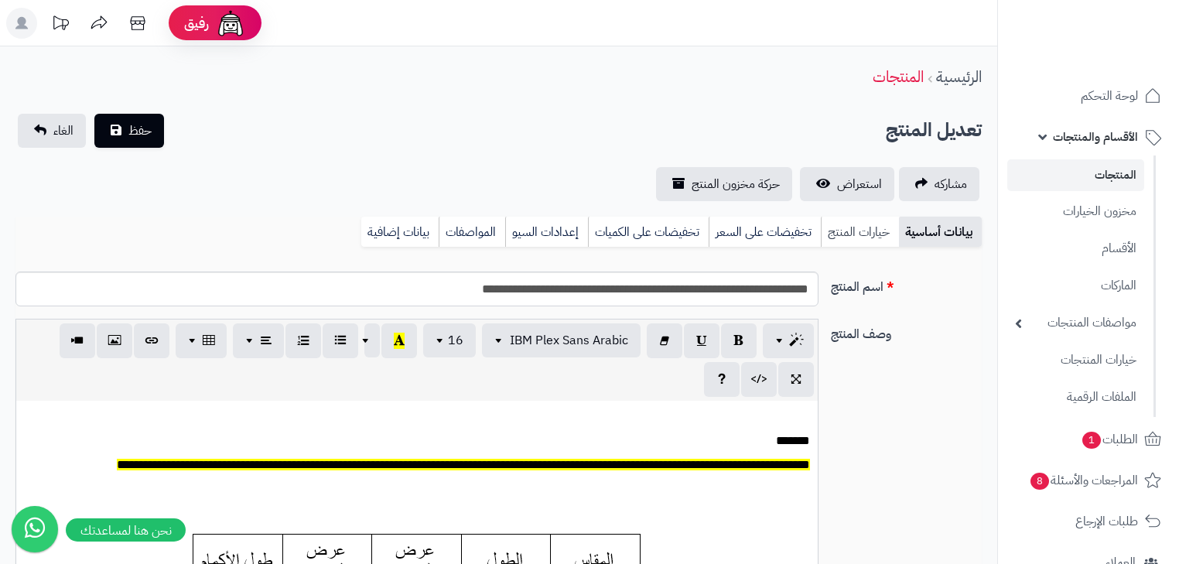
scroll to position [0, 9]
click at [875, 224] on link "خيارات المنتج" at bounding box center [860, 232] width 78 height 31
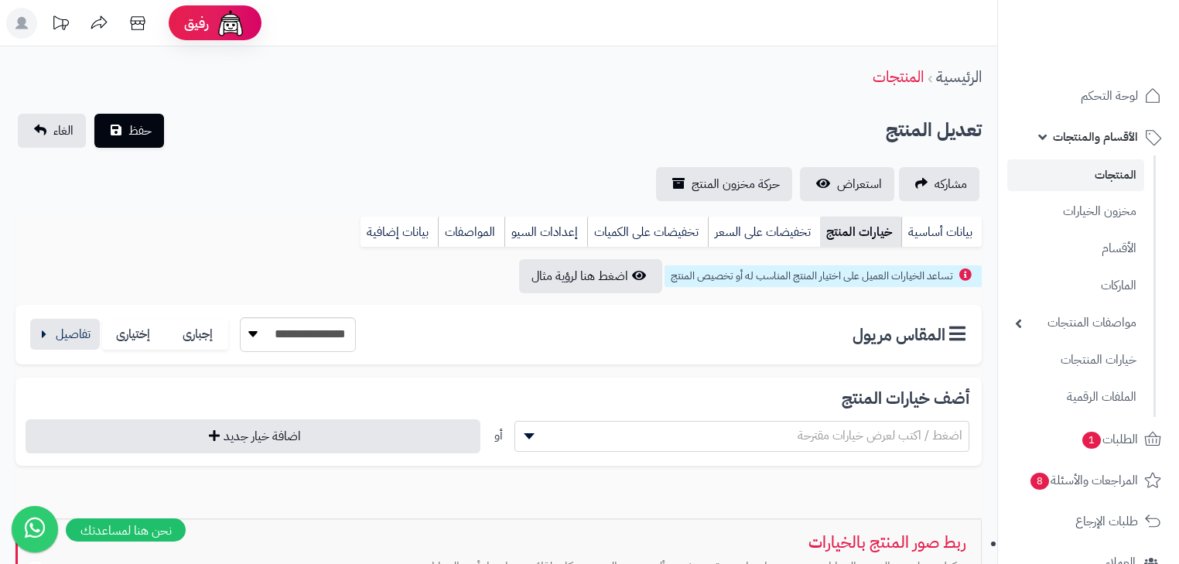
click at [58, 318] on div "**********" at bounding box center [192, 334] width 328 height 35
click at [63, 323] on button "button" at bounding box center [65, 333] width 70 height 31
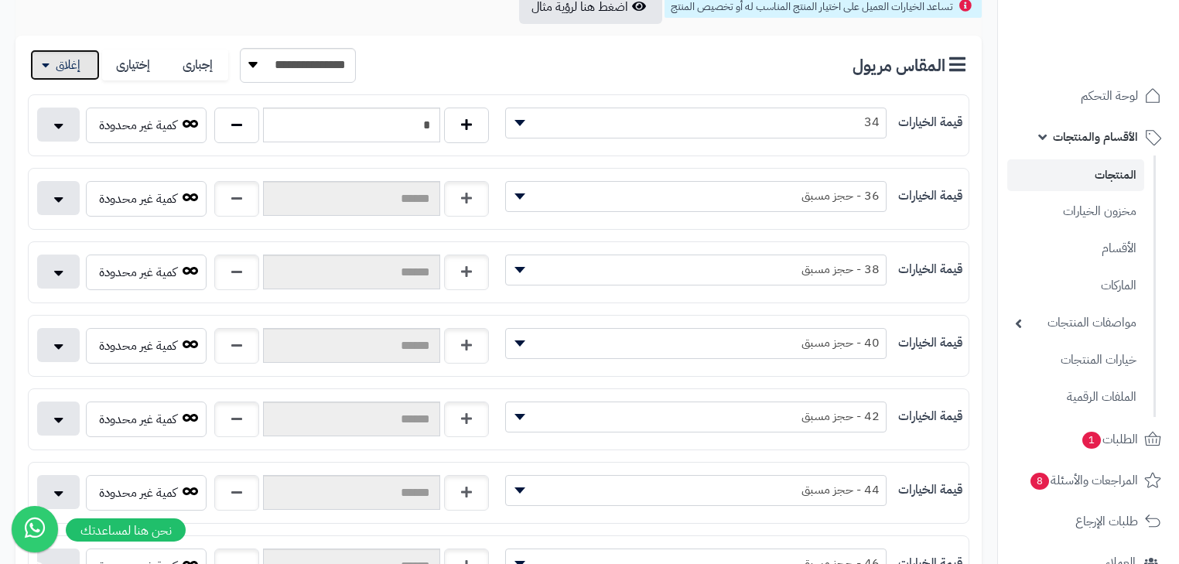
scroll to position [248, 0]
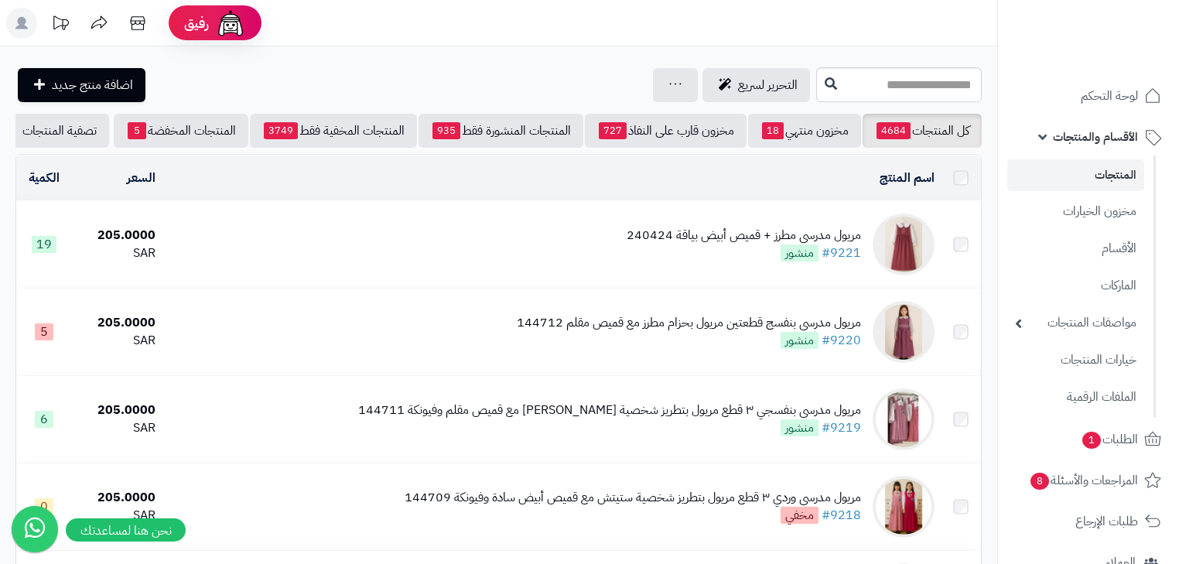
scroll to position [743, 0]
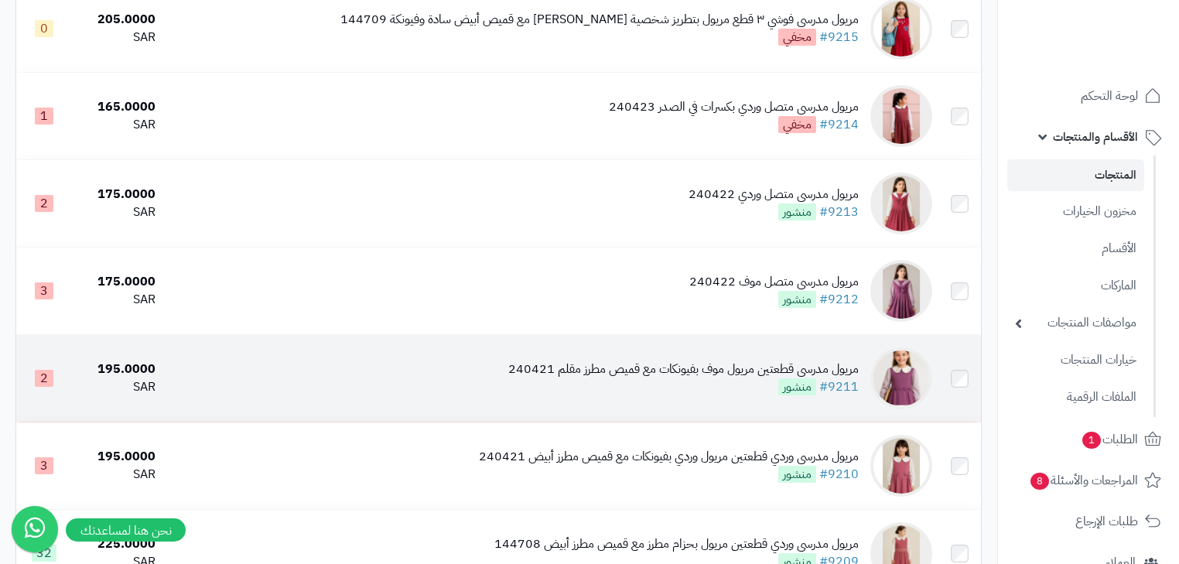
click at [814, 378] on div "مريول مدرسي قطعتين مريول موف بفيونكات مع قميص مطرز مقلم 240421" at bounding box center [683, 370] width 350 height 18
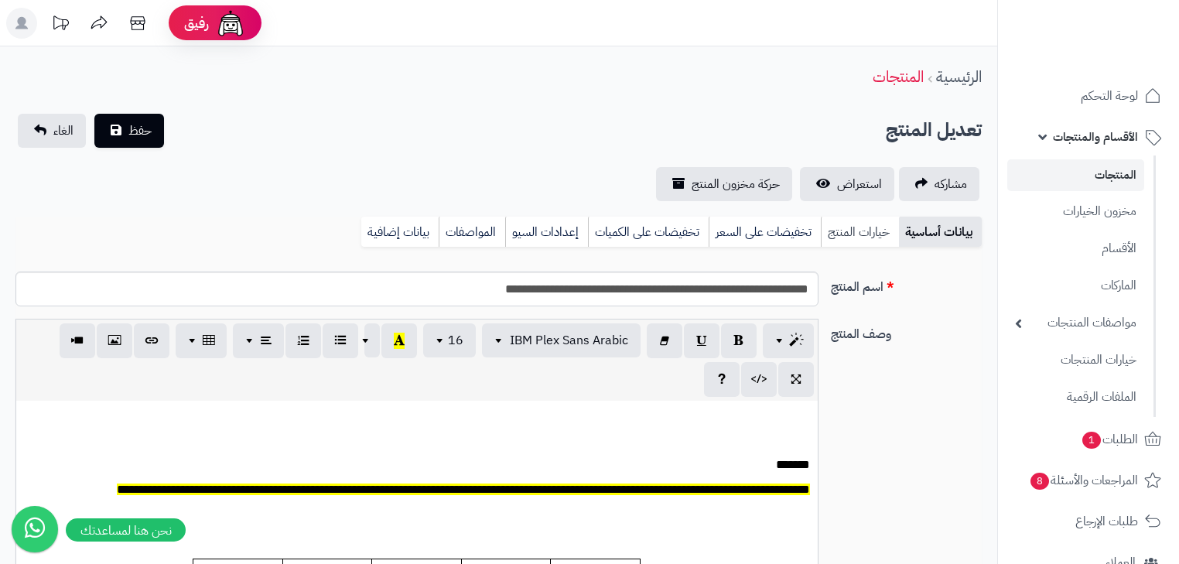
scroll to position [0, 9]
click at [869, 227] on link "خيارات المنتج" at bounding box center [860, 232] width 78 height 31
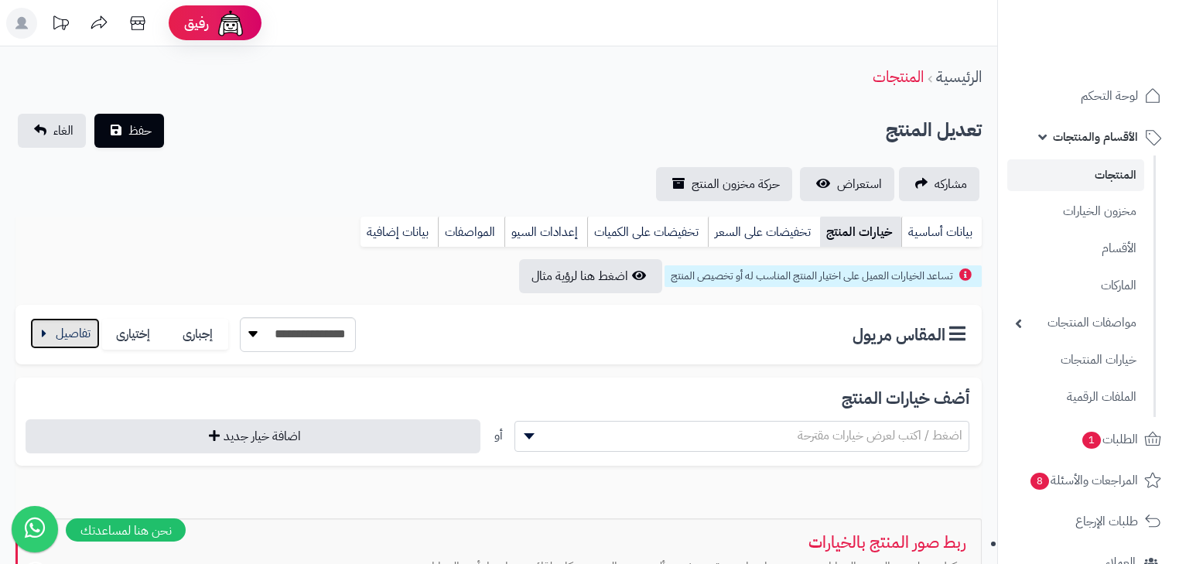
click at [88, 337] on button "button" at bounding box center [65, 333] width 70 height 31
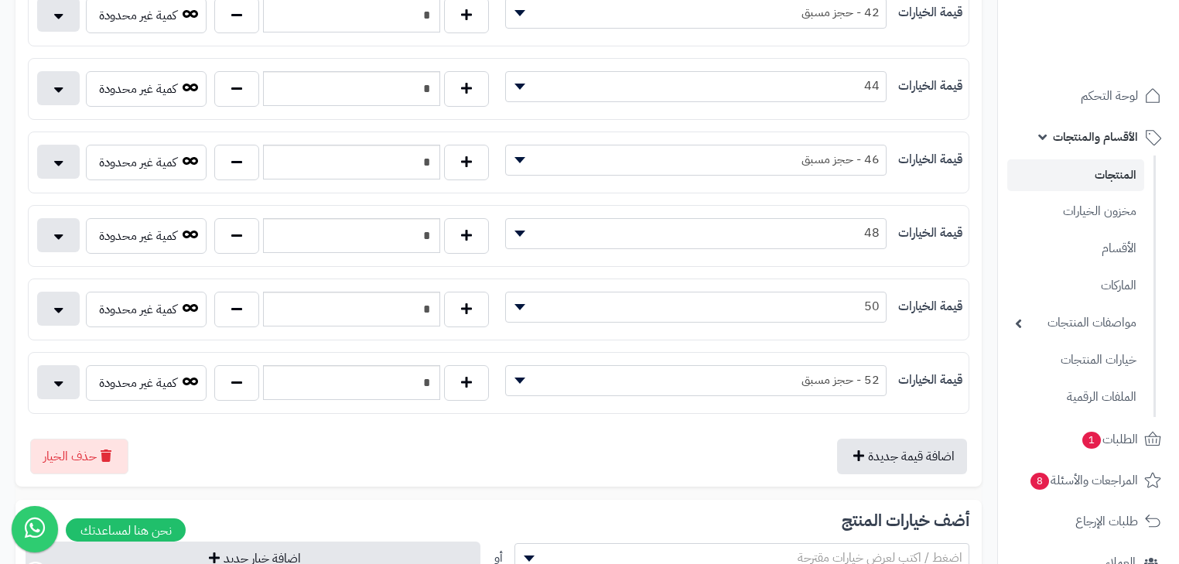
scroll to position [681, 0]
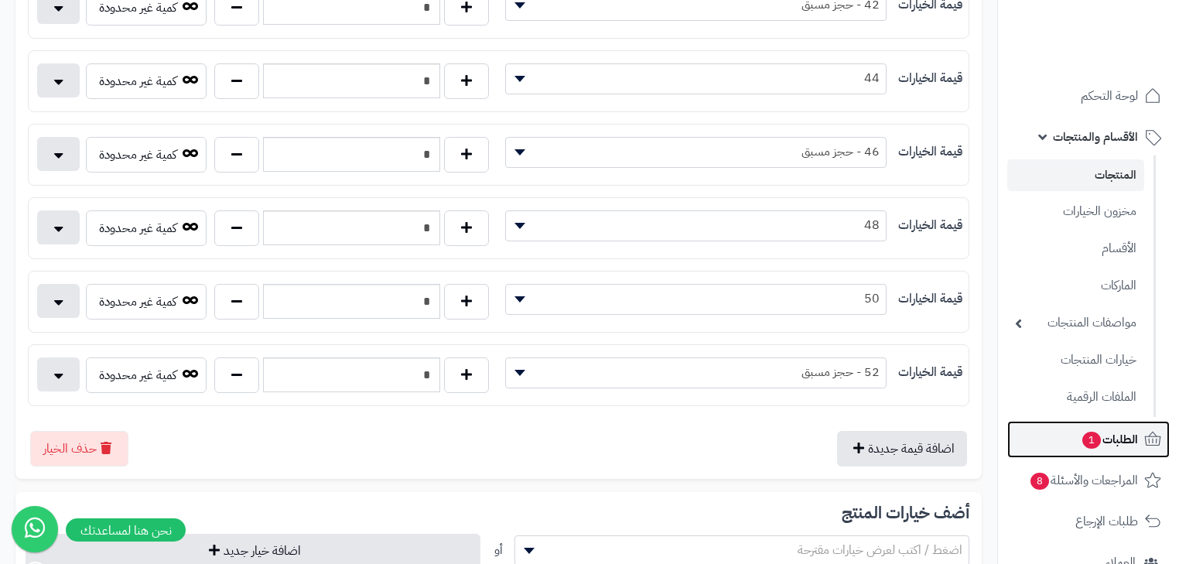
click at [1117, 449] on span "الطلبات 1" at bounding box center [1109, 440] width 57 height 22
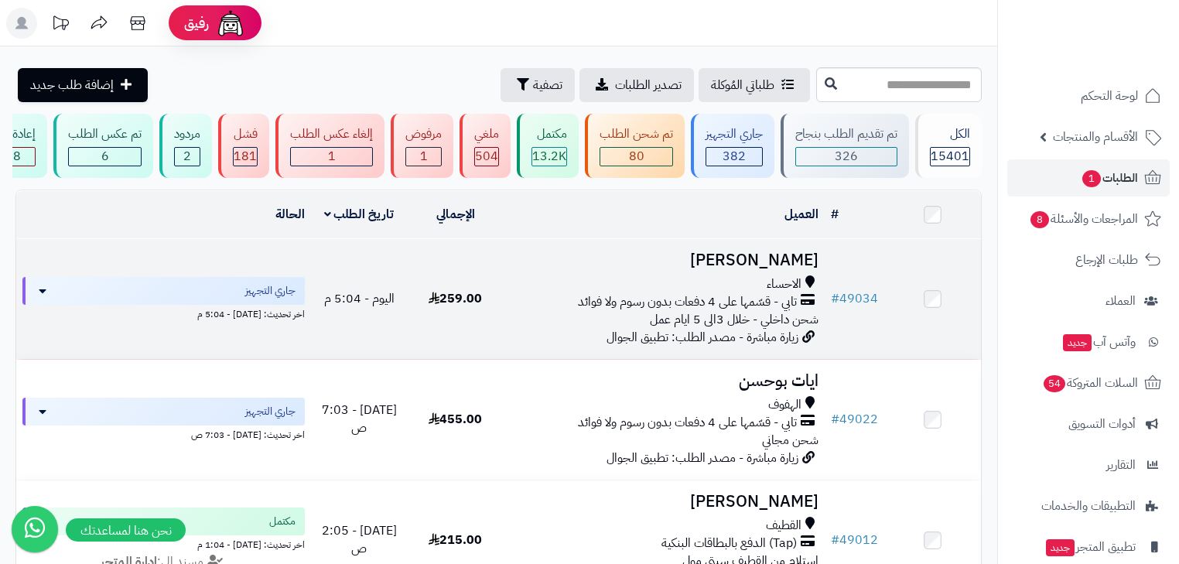
click at [740, 319] on span "شحن داخلي - خلال 3الى 5 ايام عمل" at bounding box center [734, 319] width 169 height 19
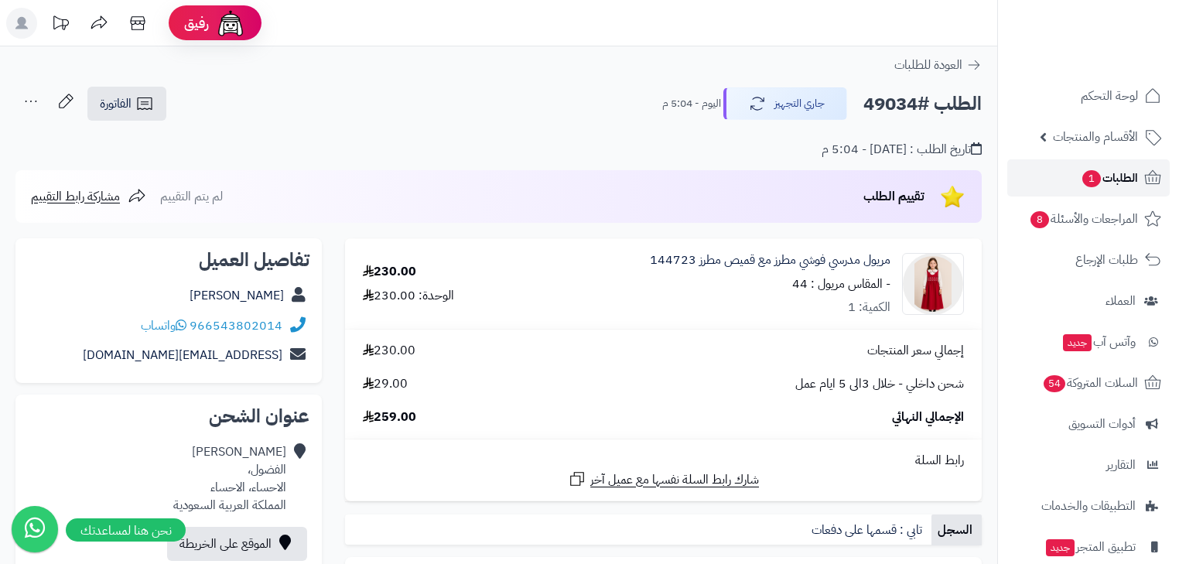
click at [1086, 181] on span "1" at bounding box center [1091, 179] width 19 height 18
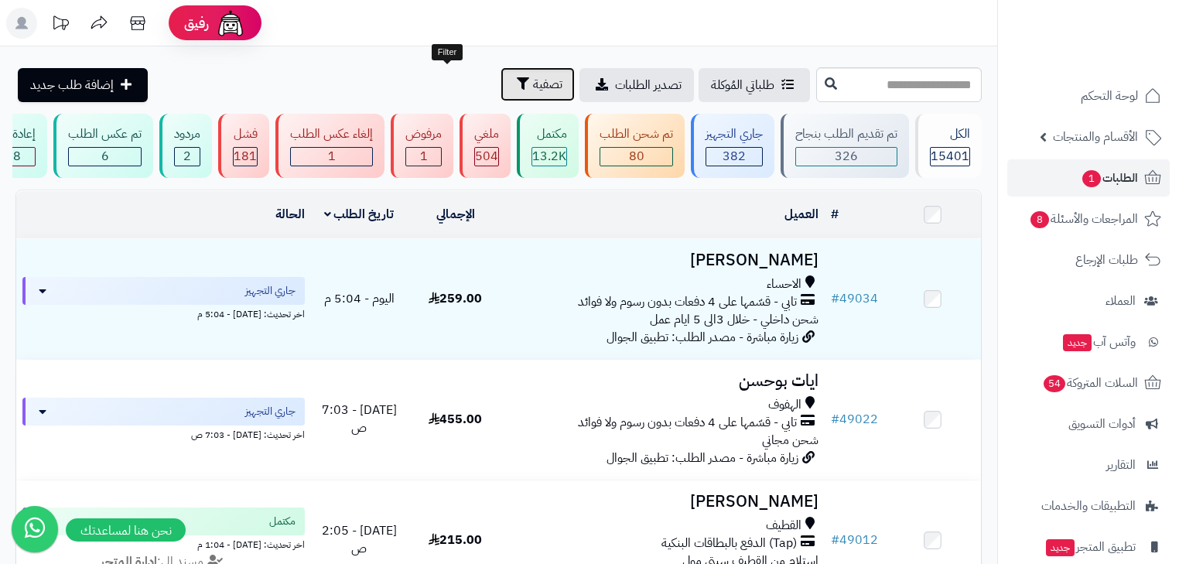
click at [517, 87] on icon "button" at bounding box center [523, 83] width 12 height 12
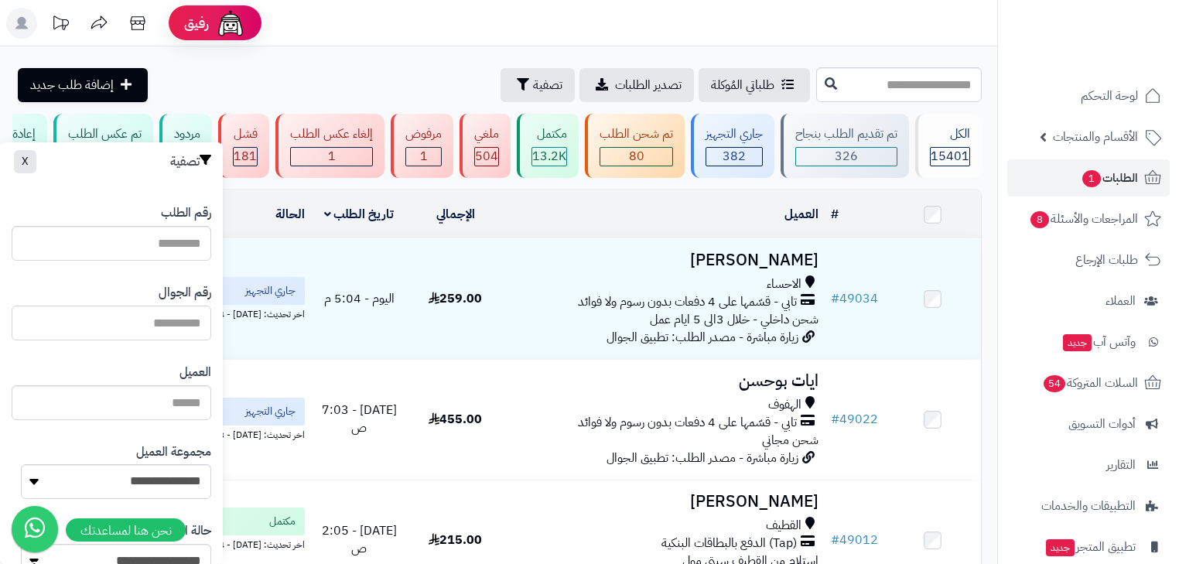
click at [176, 320] on input "text" at bounding box center [112, 323] width 200 height 35
type input "*********"
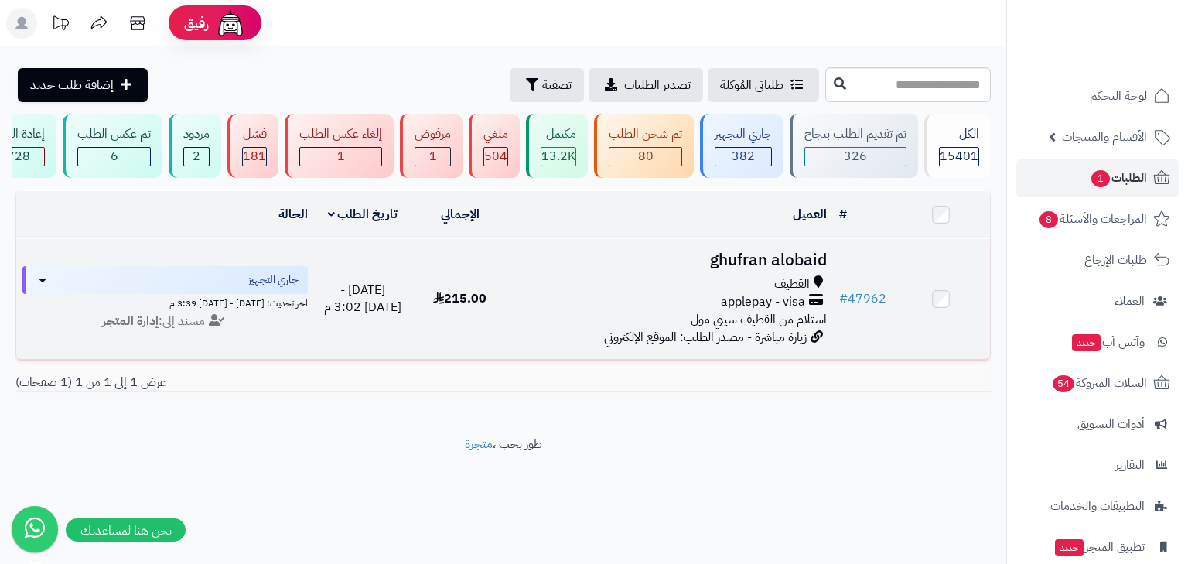
click at [631, 300] on div "applepay - visa" at bounding box center [671, 302] width 312 height 18
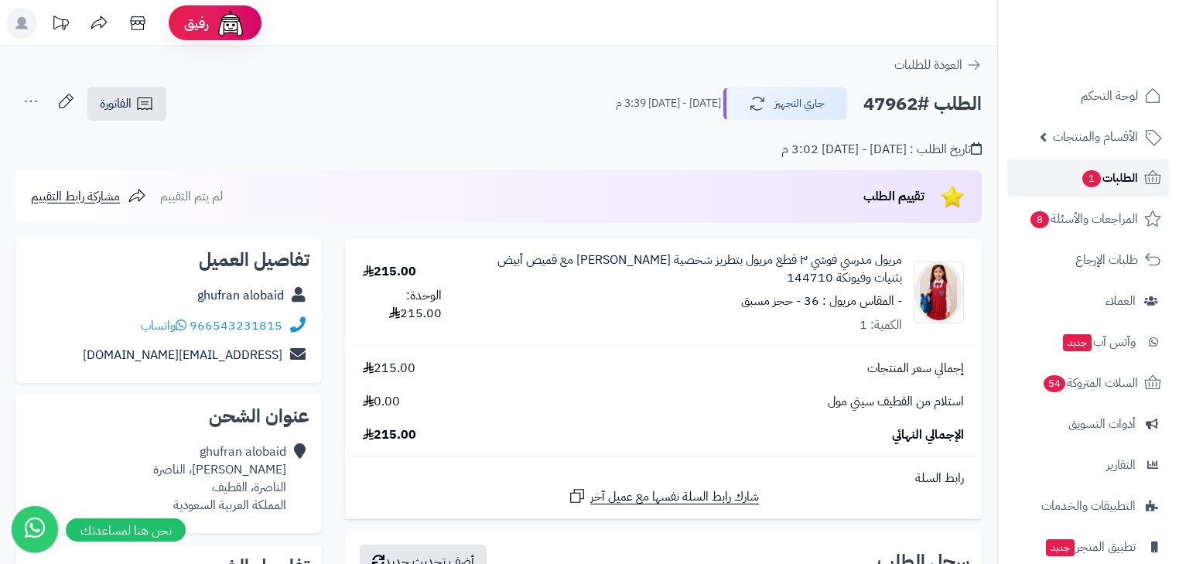
click at [1131, 183] on span "الطلبات 1" at bounding box center [1109, 178] width 57 height 22
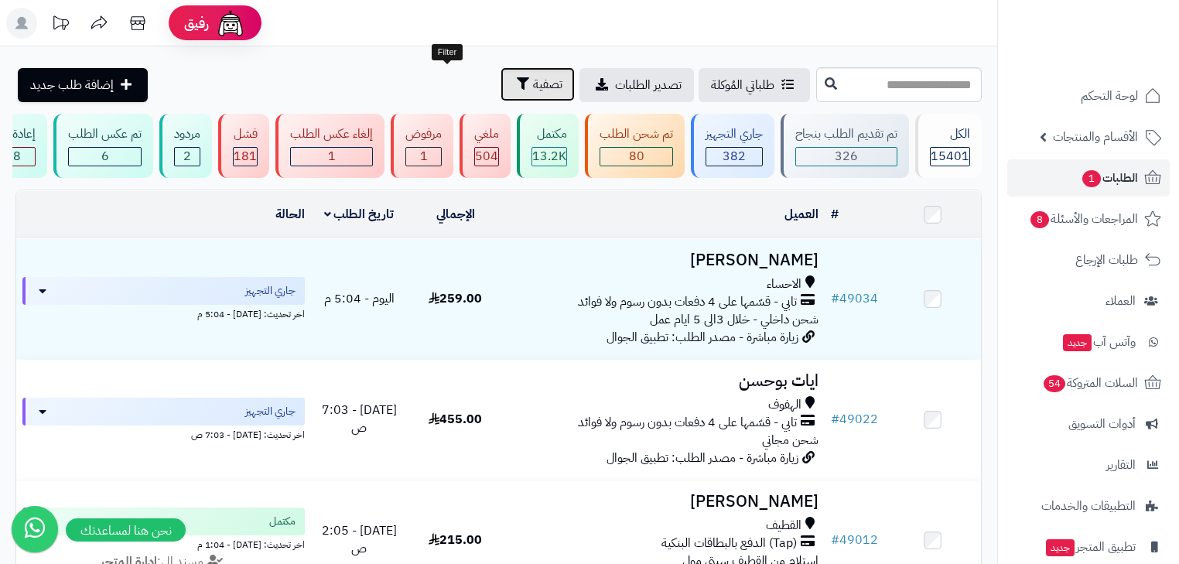
click at [533, 84] on span "تصفية" at bounding box center [547, 84] width 29 height 19
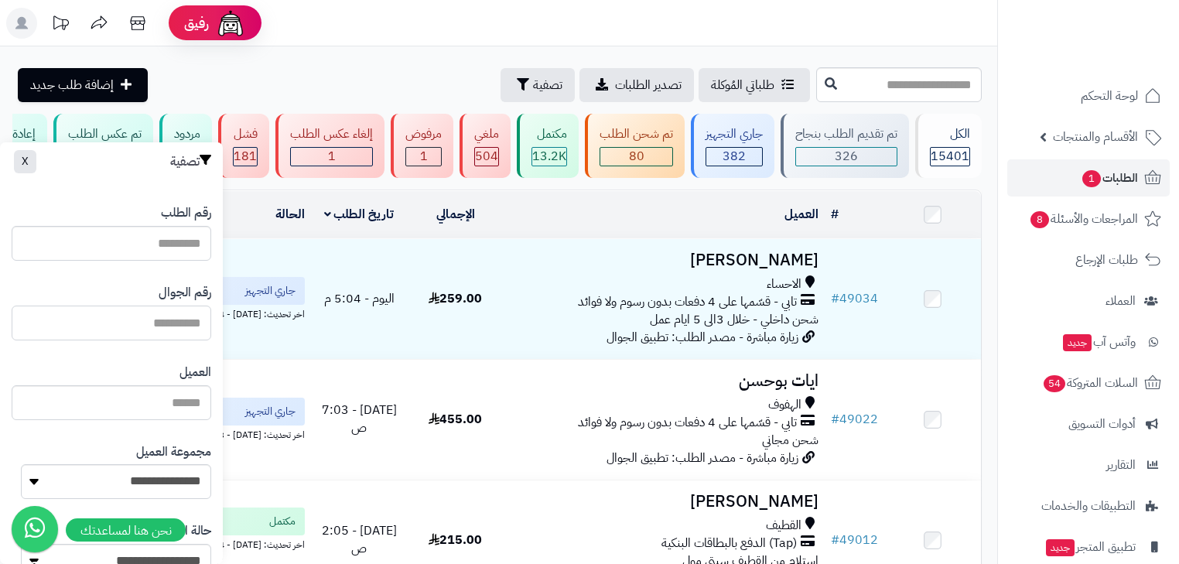
click at [146, 320] on input "text" at bounding box center [112, 323] width 200 height 35
type input "*********"
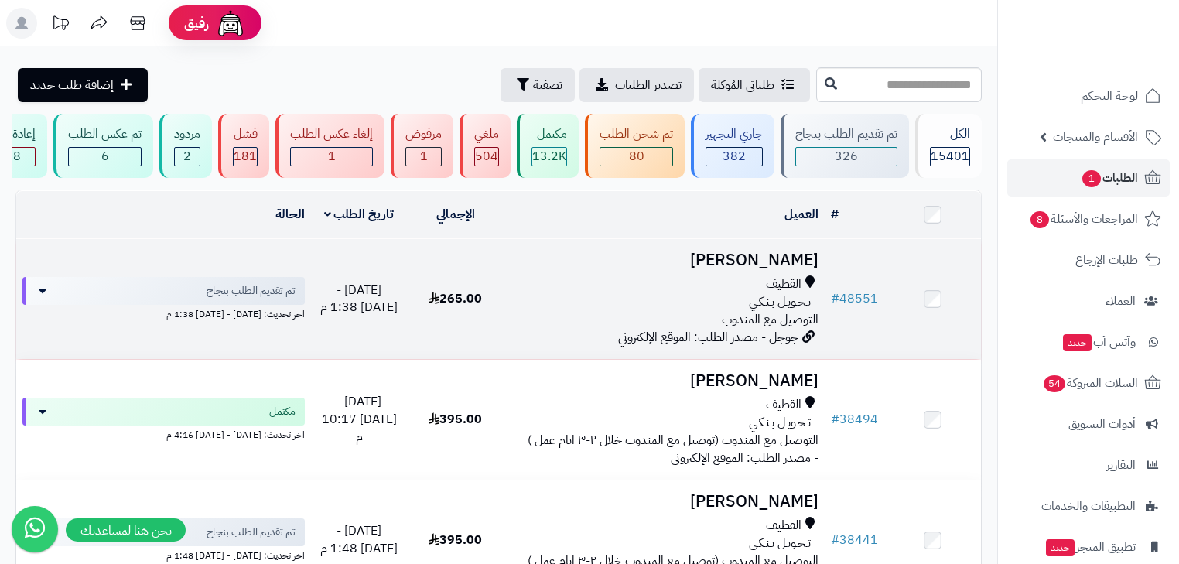
click at [732, 276] on td "[PERSON_NAME] تـحـويـل بـنـكـي التوصيل مع المندوب جوجل - مصدر الطلب: الموقع الإ…" at bounding box center [664, 299] width 321 height 120
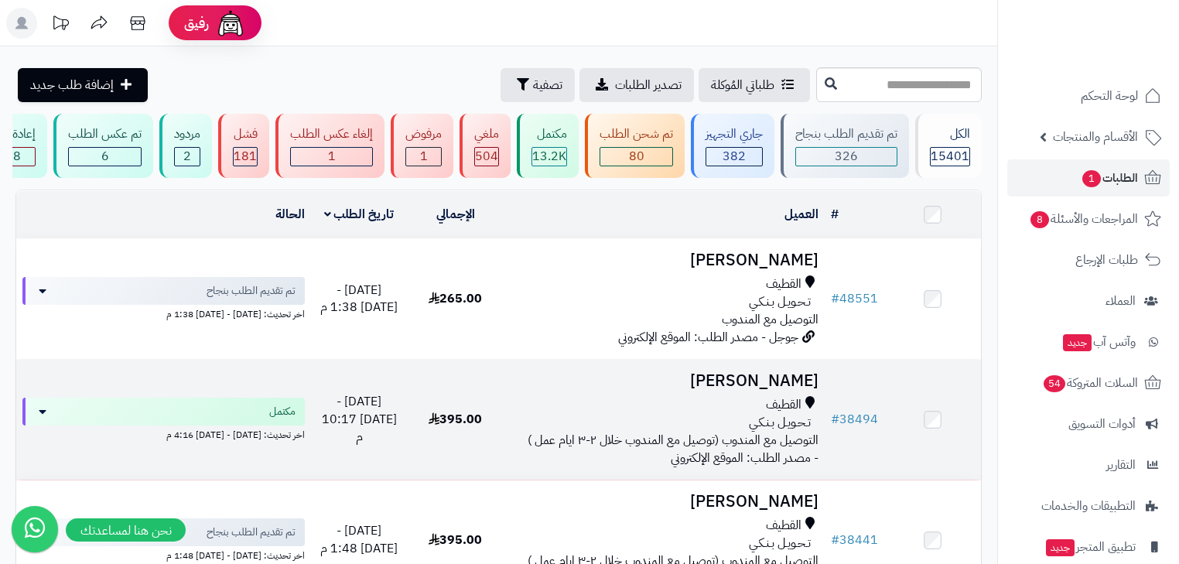
click at [760, 390] on h3 "[PERSON_NAME]" at bounding box center [664, 381] width 309 height 18
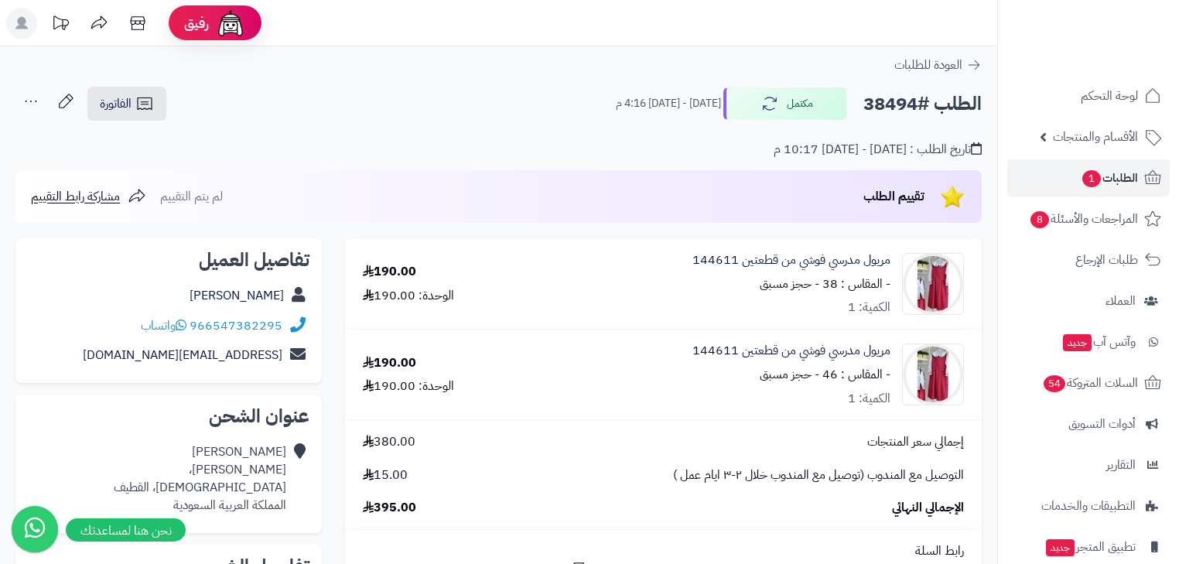
scroll to position [62, 0]
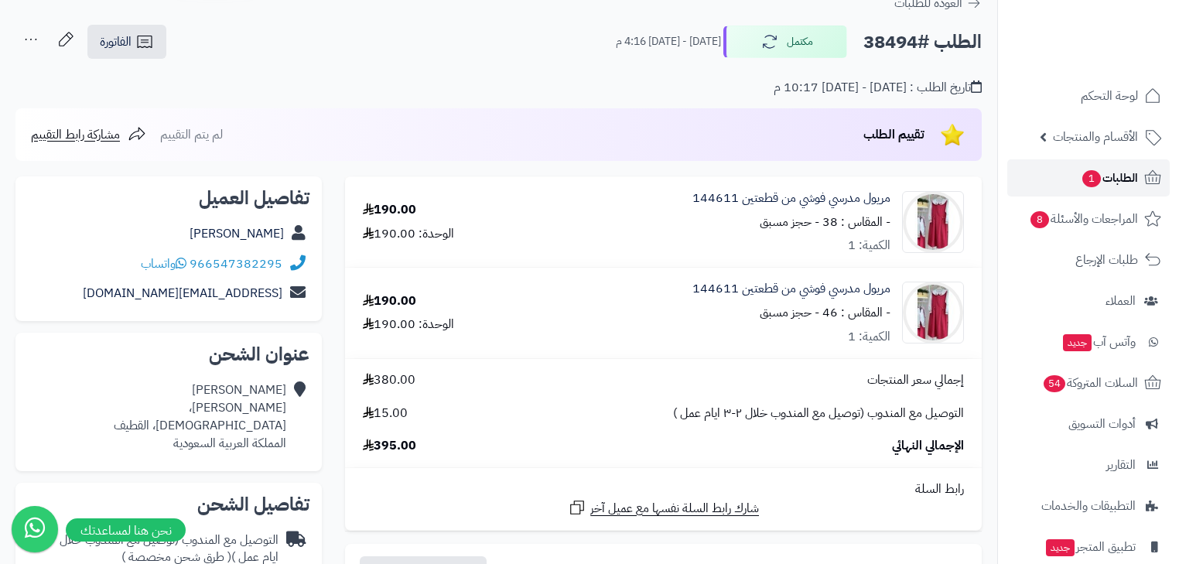
click at [1097, 173] on span "الطلبات 1" at bounding box center [1109, 178] width 57 height 22
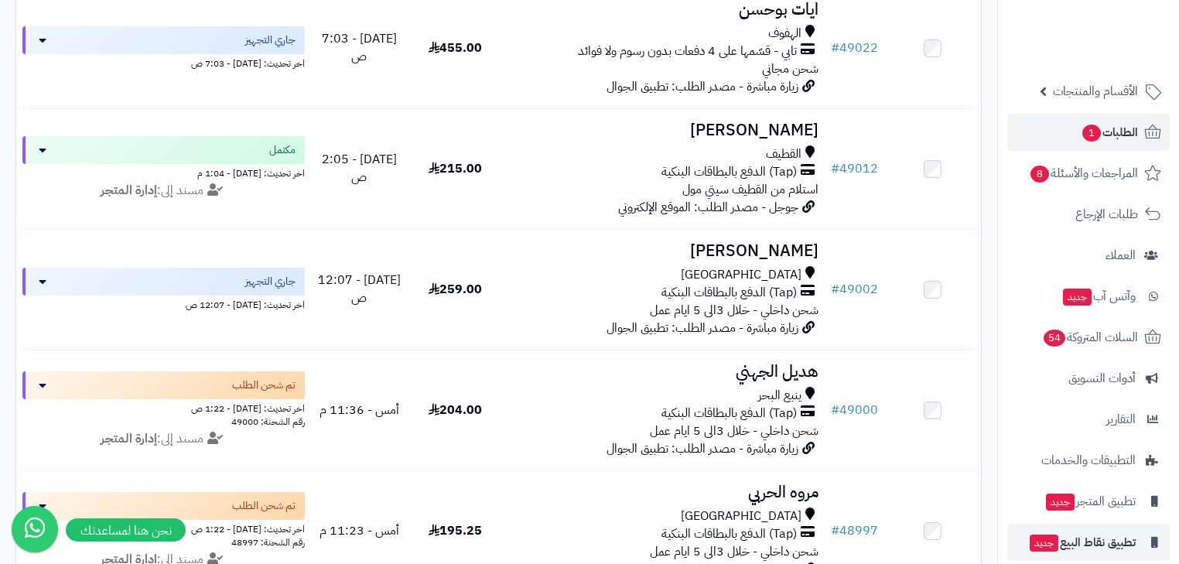
scroll to position [103, 0]
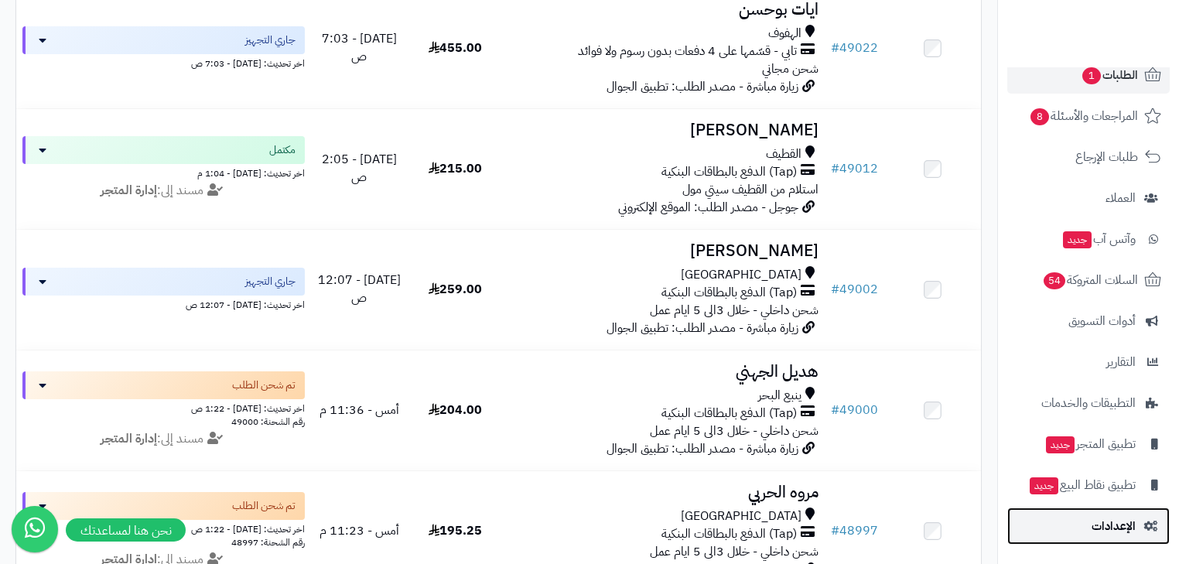
click at [1105, 520] on span "الإعدادات" at bounding box center [1114, 526] width 44 height 22
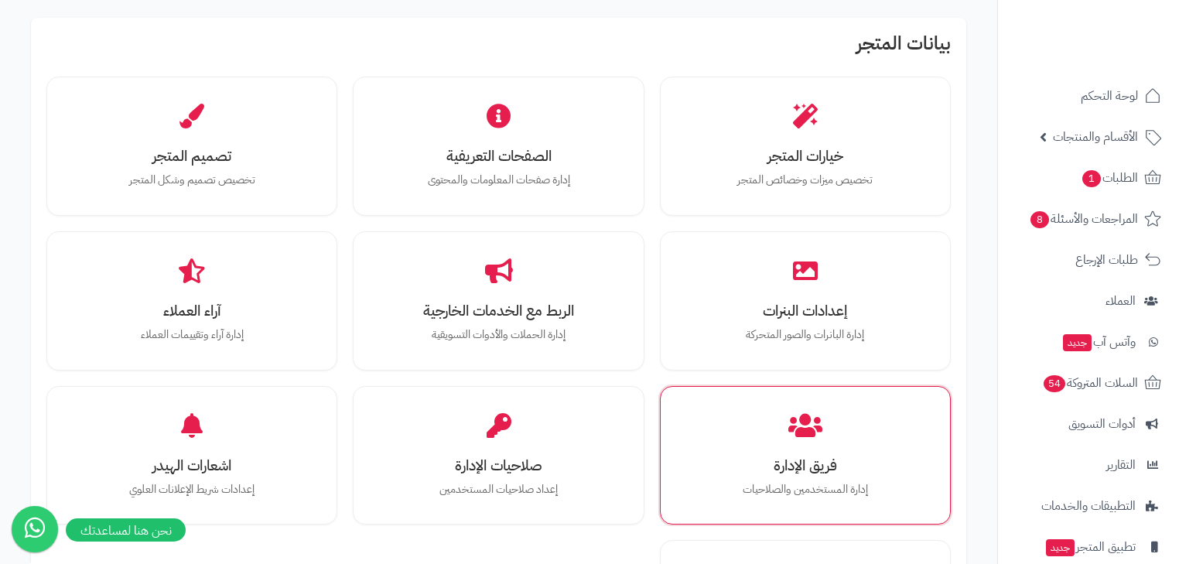
scroll to position [495, 0]
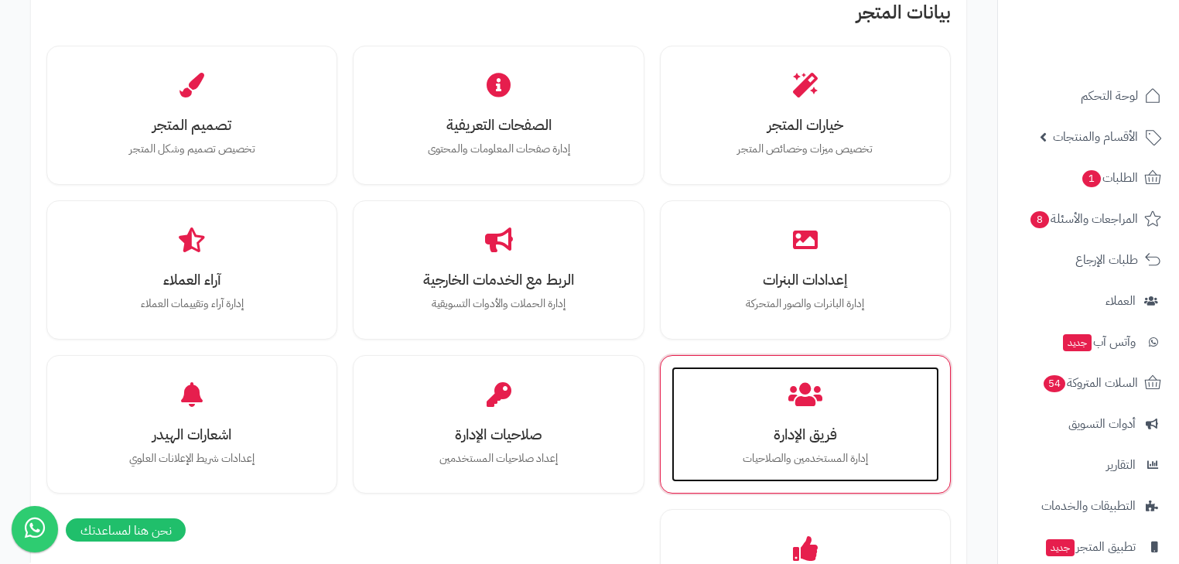
click at [755, 413] on div "فريق الإدارة إدارة المستخدمين والصلاحيات" at bounding box center [806, 425] width 268 height 116
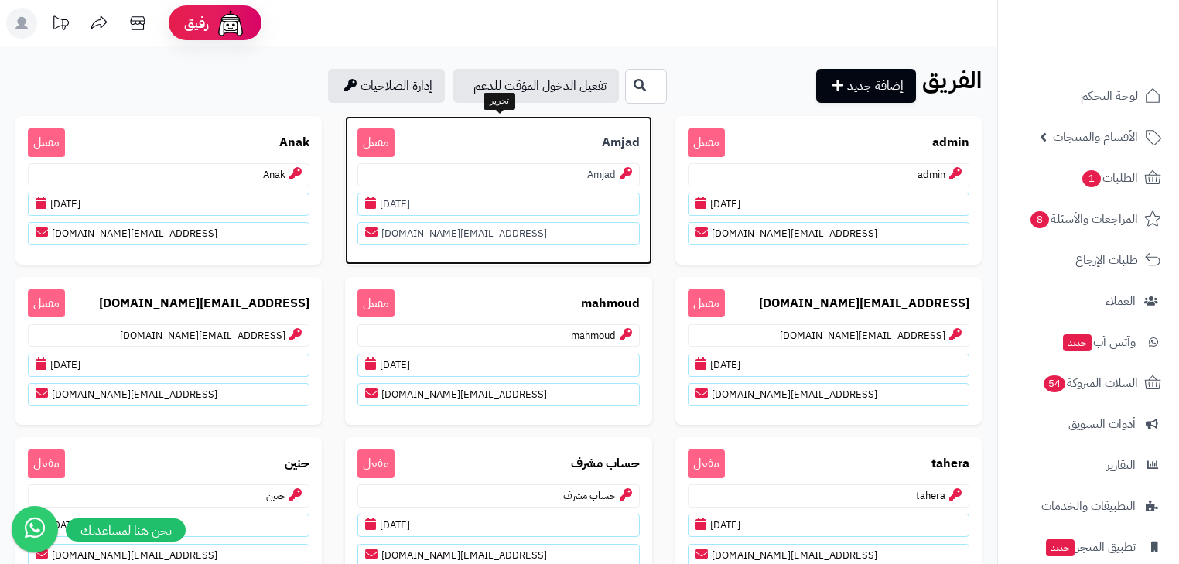
click at [600, 142] on p "Amjad مفعل" at bounding box center [498, 142] width 282 height 29
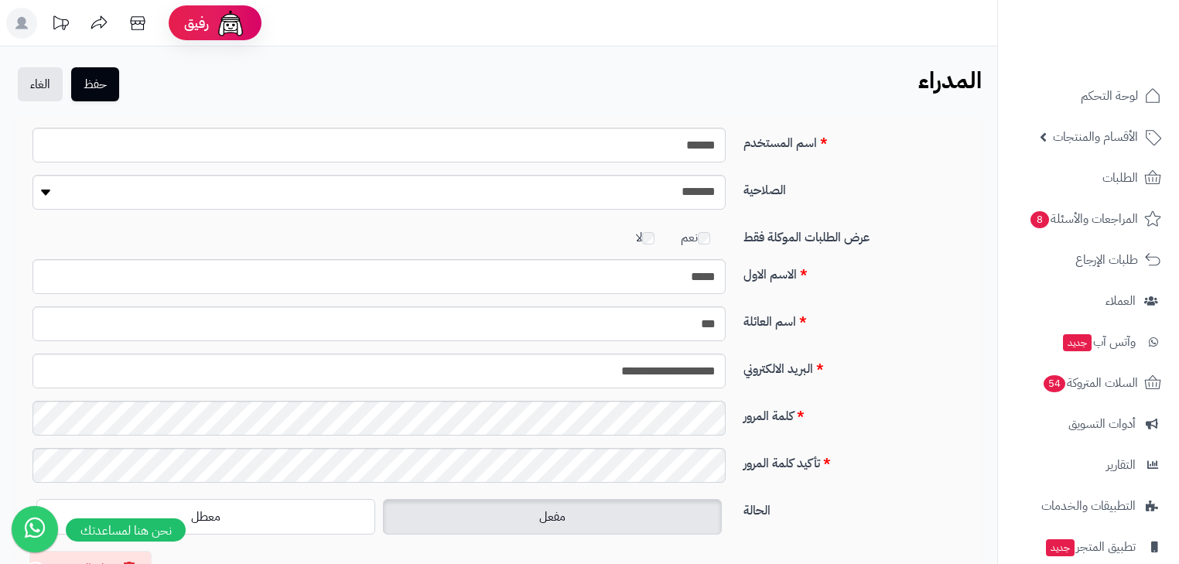
scroll to position [155, 0]
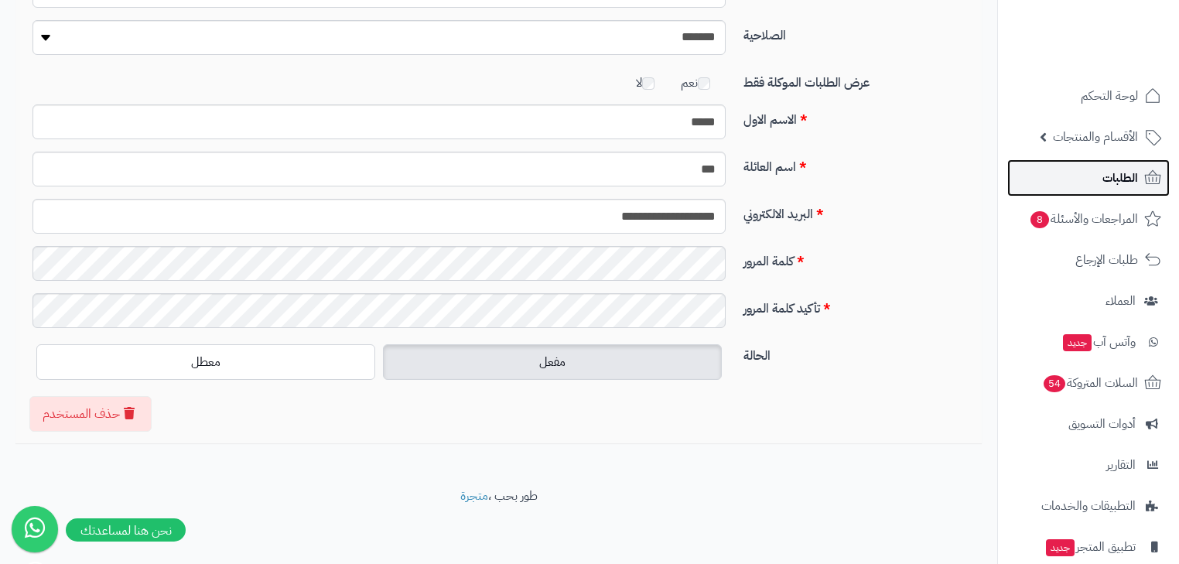
click at [1122, 190] on link "الطلبات" at bounding box center [1088, 177] width 162 height 37
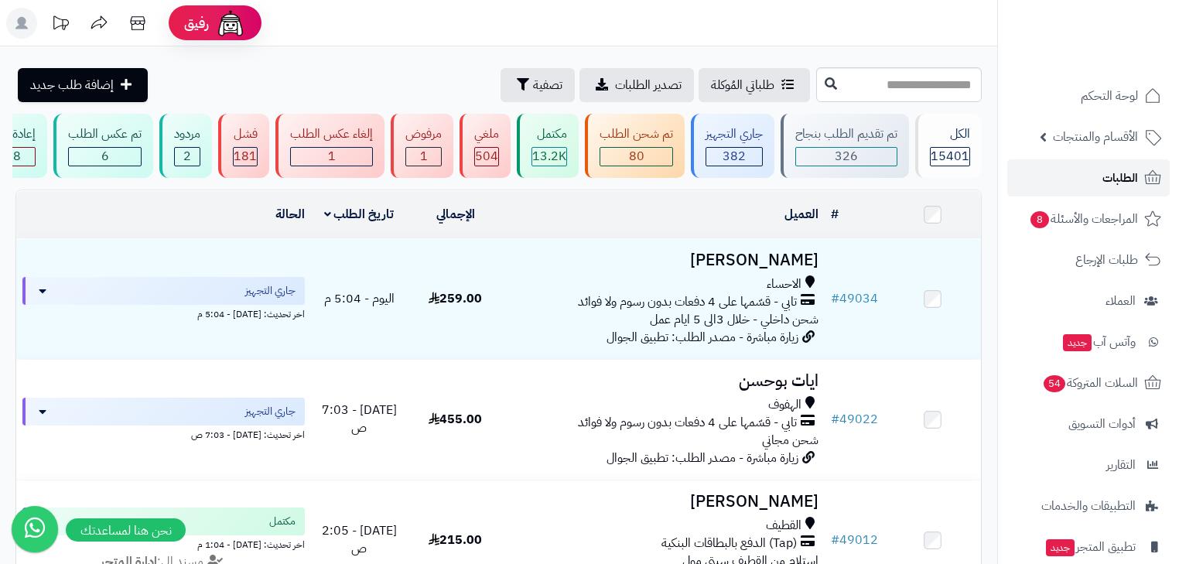
click at [1061, 183] on link "الطلبات" at bounding box center [1088, 177] width 162 height 37
click at [1140, 170] on link "الطلبات" at bounding box center [1088, 177] width 162 height 37
click at [897, 95] on input "text" at bounding box center [899, 84] width 166 height 35
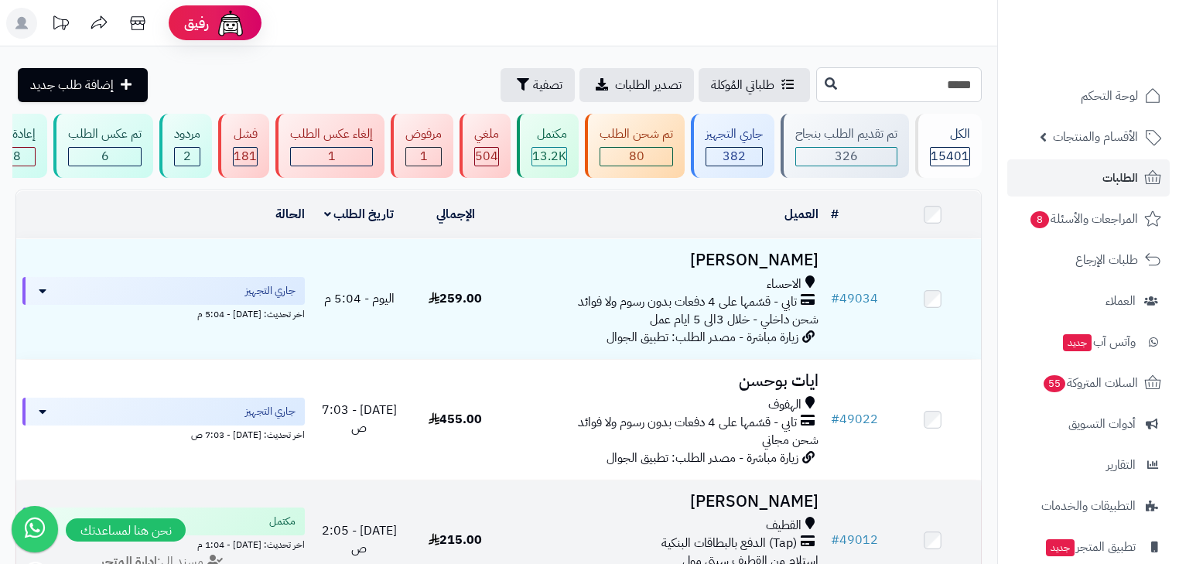
type input "*****"
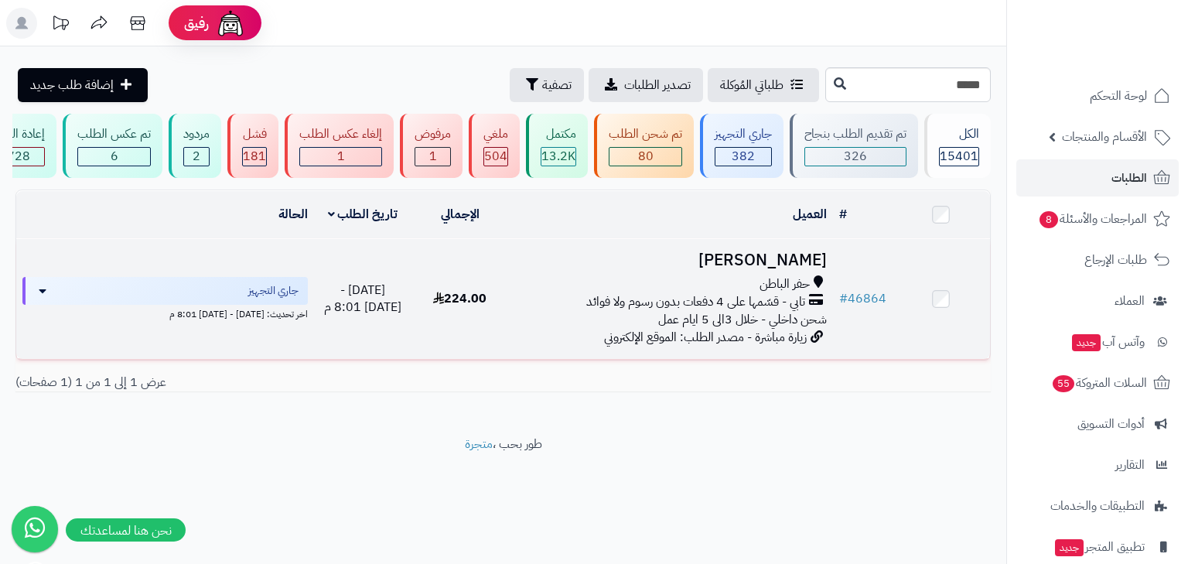
click at [729, 311] on span "تابي - قسّمها على 4 دفعات بدون رسوم ولا فوائد" at bounding box center [695, 302] width 219 height 18
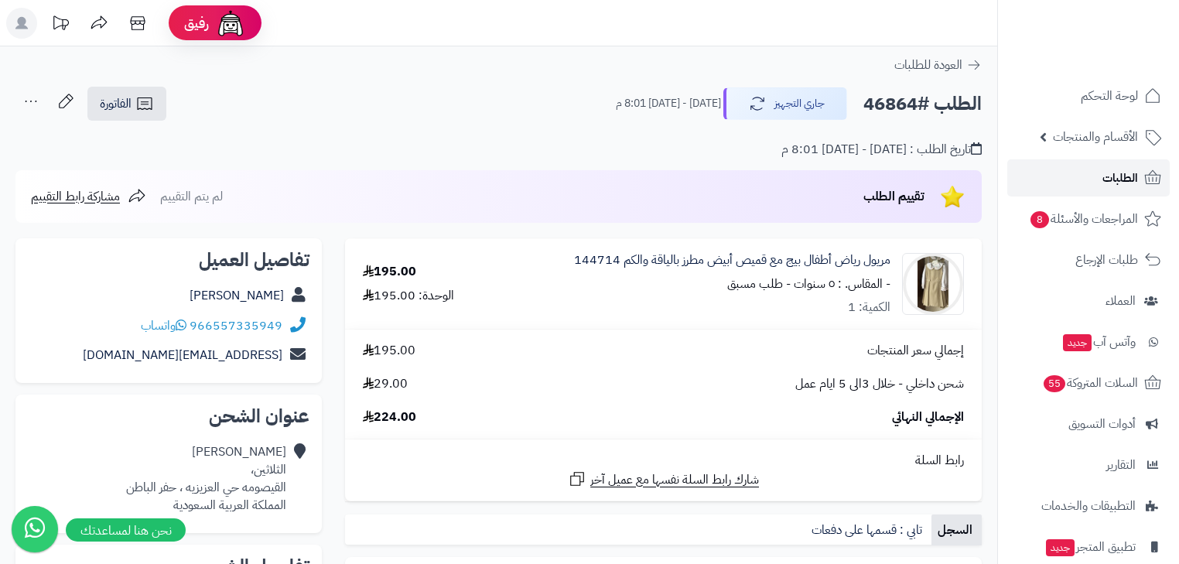
click at [1148, 170] on icon at bounding box center [1153, 178] width 19 height 19
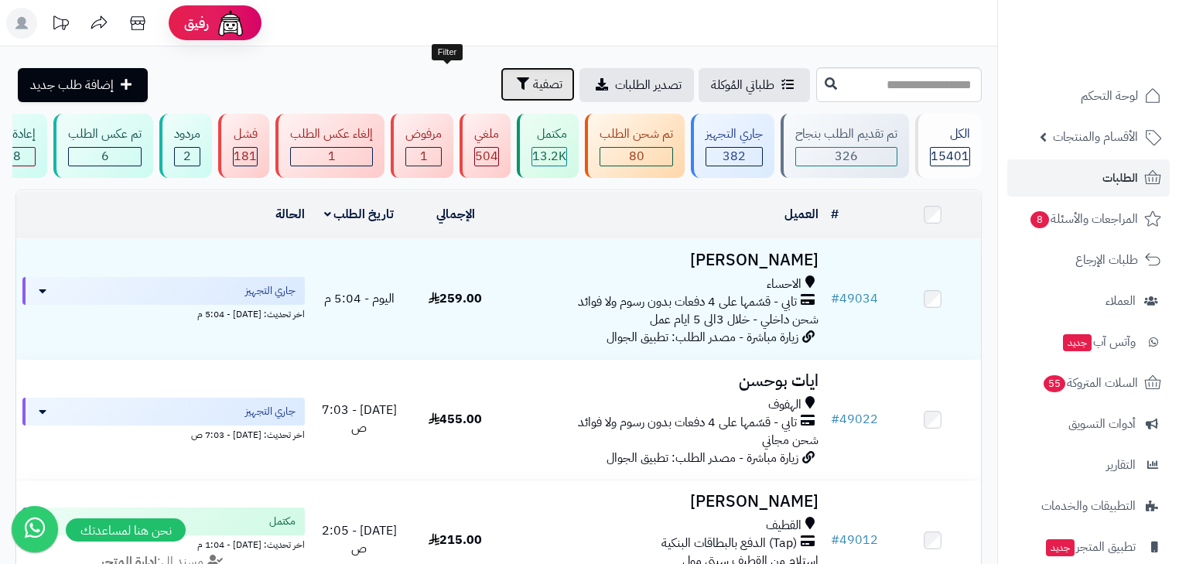
click at [533, 88] on span "تصفية" at bounding box center [547, 84] width 29 height 19
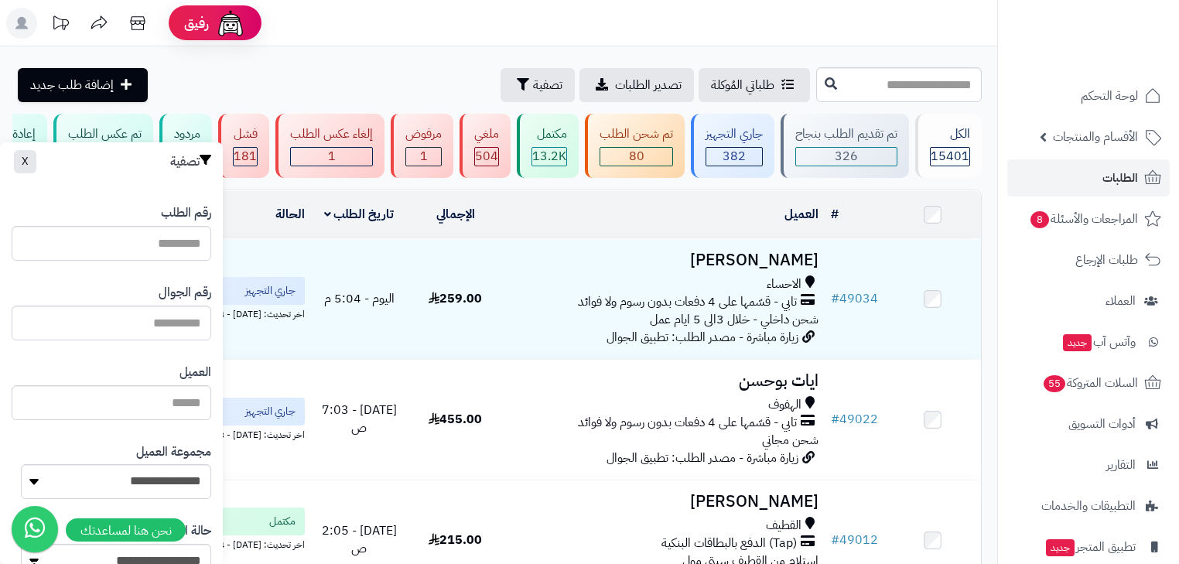
click at [201, 303] on div "رقم الجوال" at bounding box center [112, 312] width 200 height 80
click at [192, 324] on input "text" at bounding box center [112, 323] width 200 height 35
type input "*********"
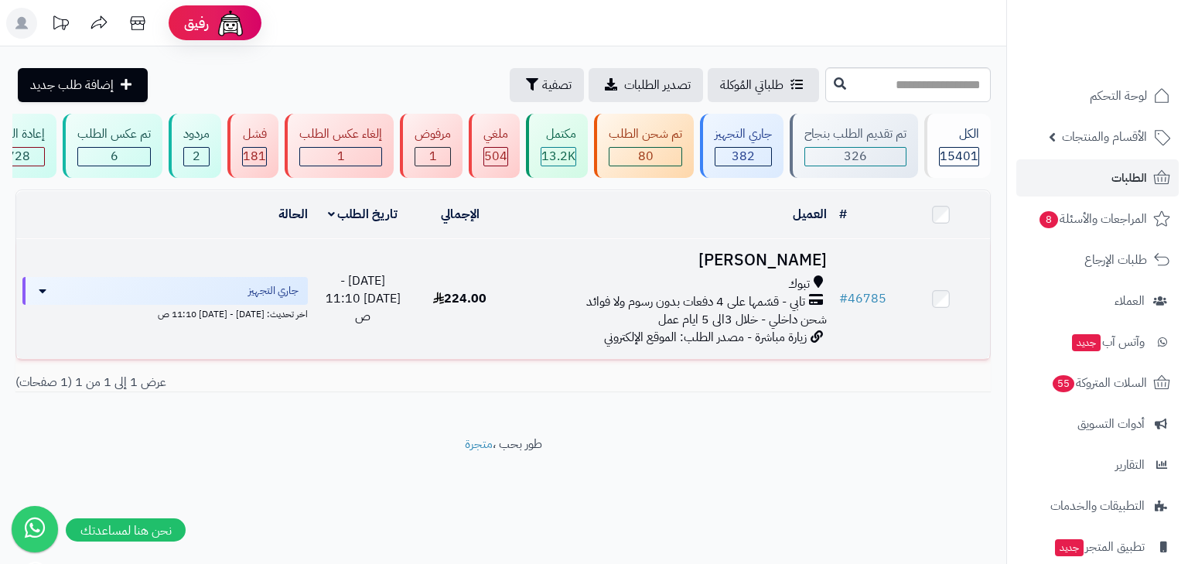
click at [550, 266] on h3 "نجلاء المسعودي" at bounding box center [671, 260] width 312 height 18
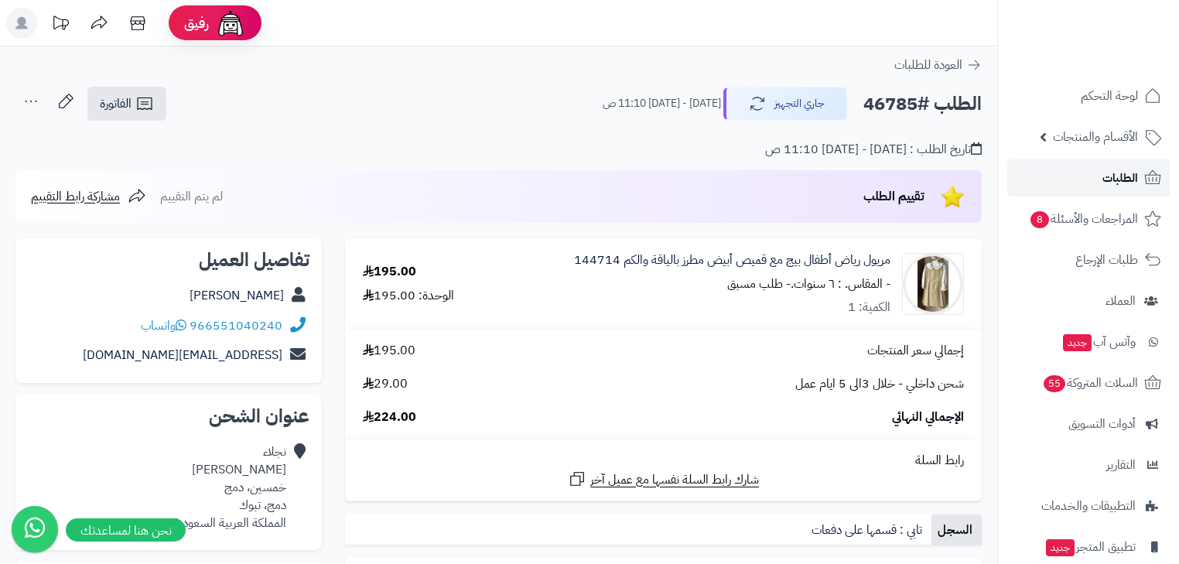
click at [1060, 163] on link "الطلبات" at bounding box center [1088, 177] width 162 height 37
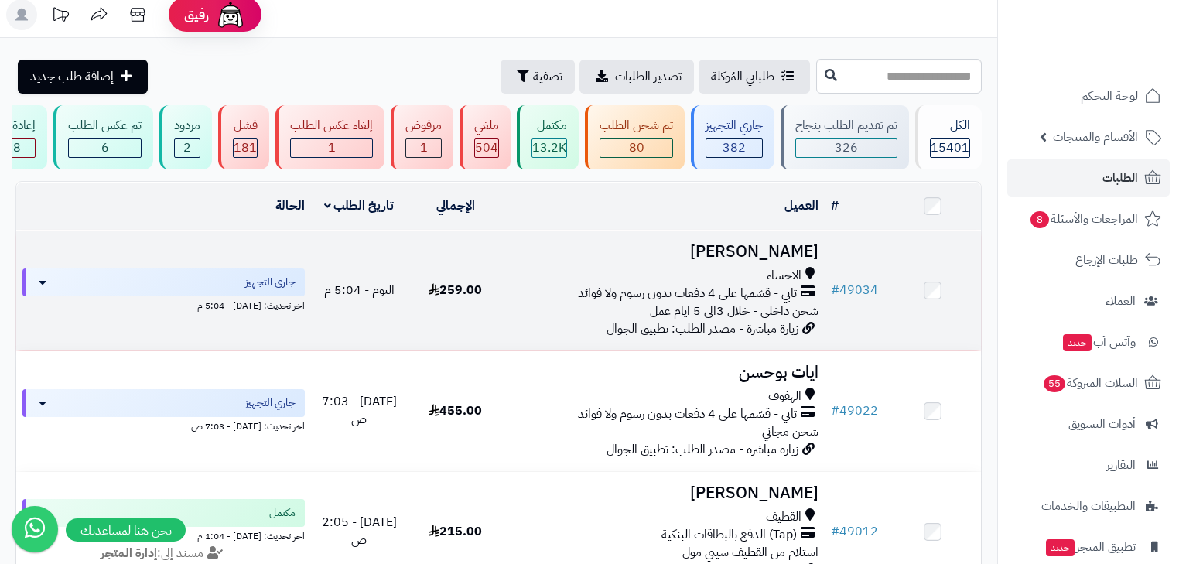
scroll to position [62, 0]
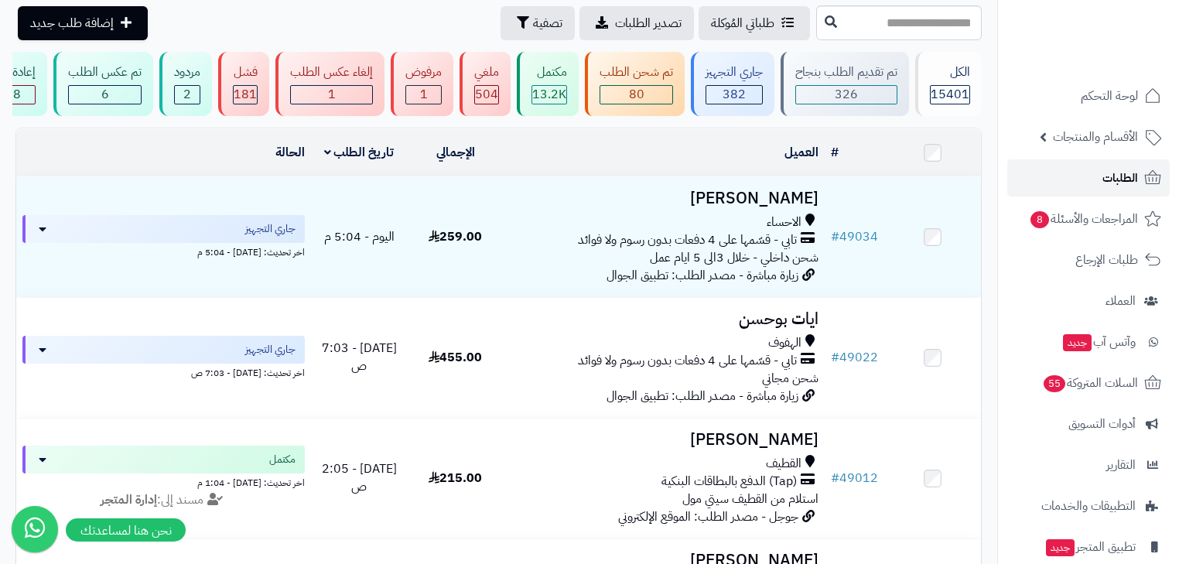
click at [1105, 171] on span "الطلبات" at bounding box center [1121, 178] width 36 height 22
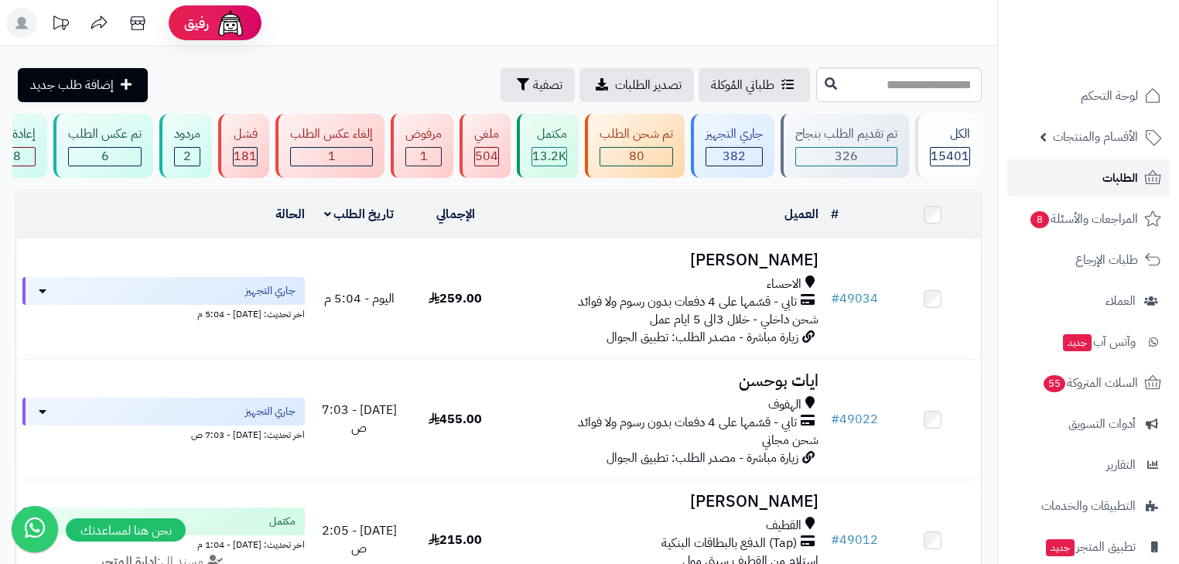
click at [1131, 183] on span "الطلبات" at bounding box center [1121, 178] width 36 height 22
click at [940, 92] on input "text" at bounding box center [899, 84] width 166 height 35
type input "*****"
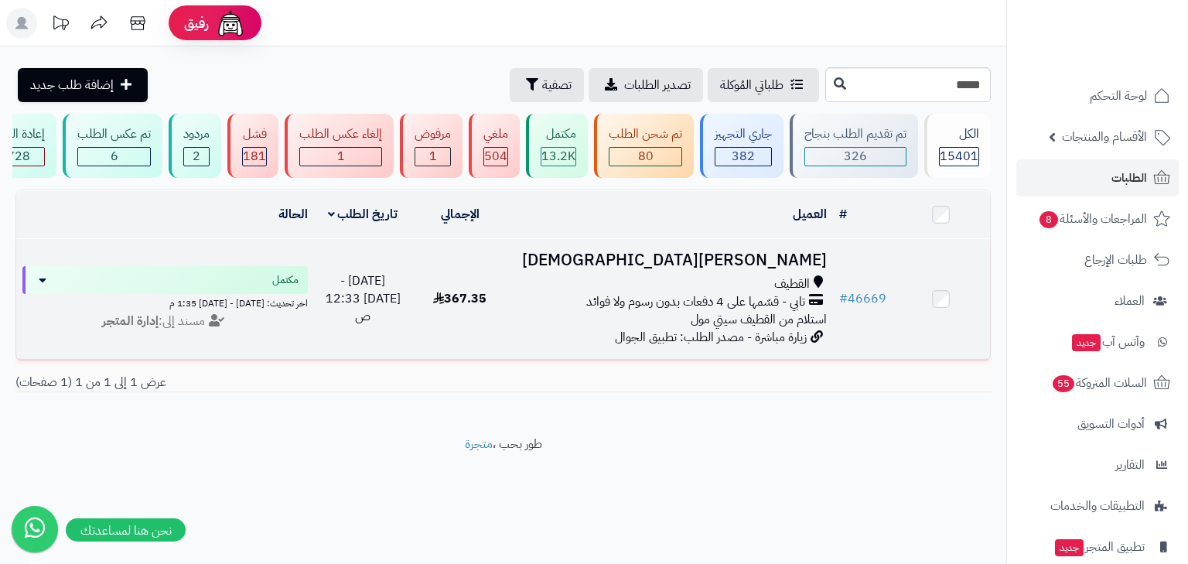
click at [751, 311] on span "تابي - قسّمها على 4 دفعات بدون رسوم ولا فوائد" at bounding box center [695, 302] width 219 height 18
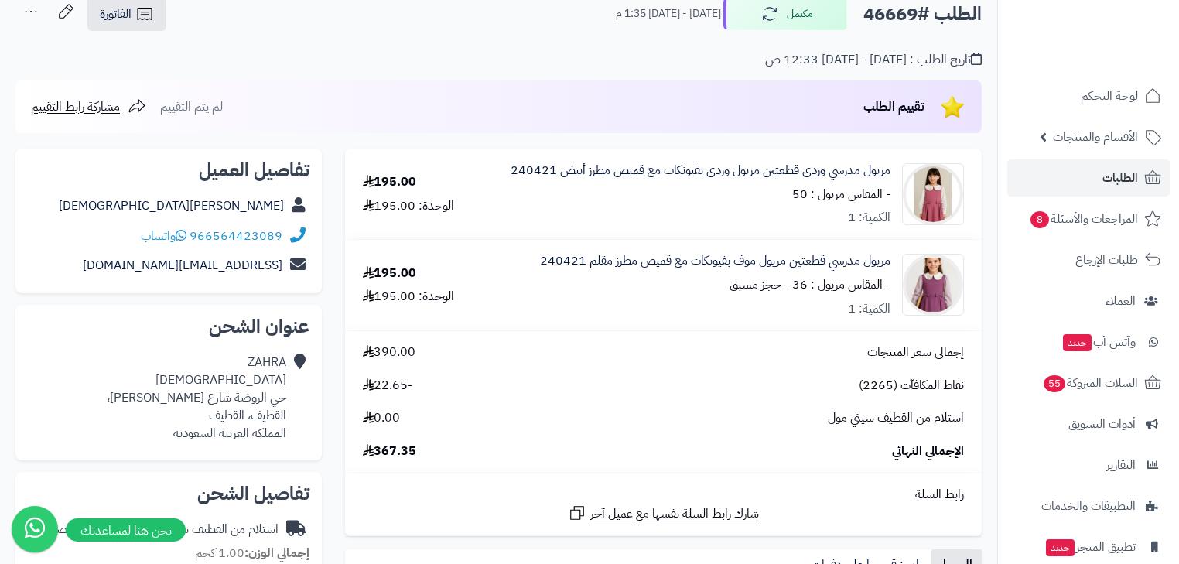
scroll to position [62, 0]
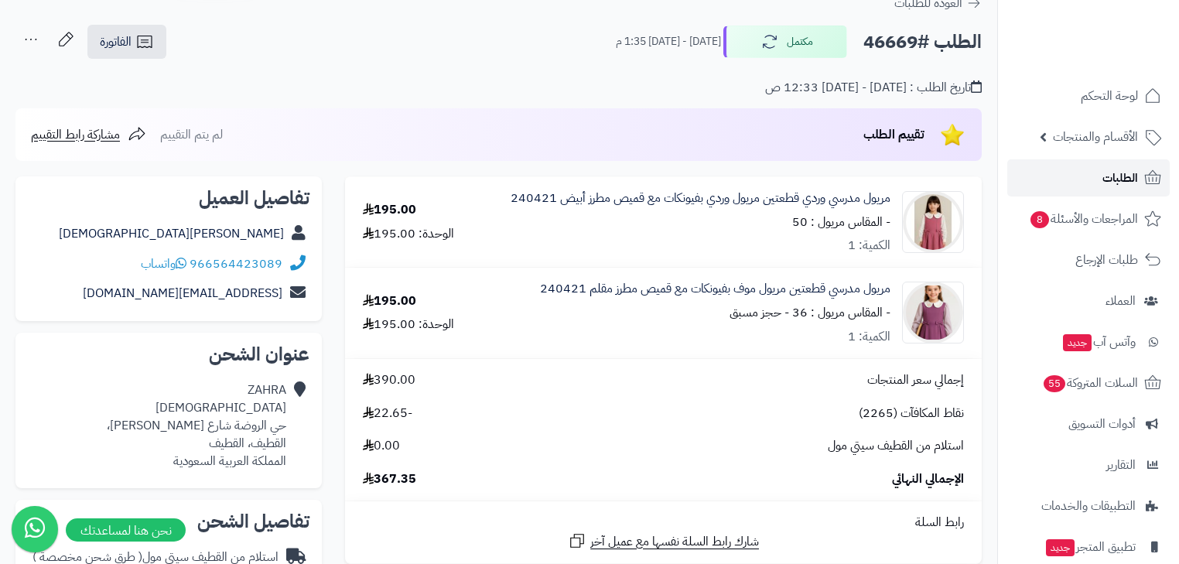
click at [1095, 176] on link "الطلبات" at bounding box center [1088, 177] width 162 height 37
